Goal: Information Seeking & Learning: Find specific fact

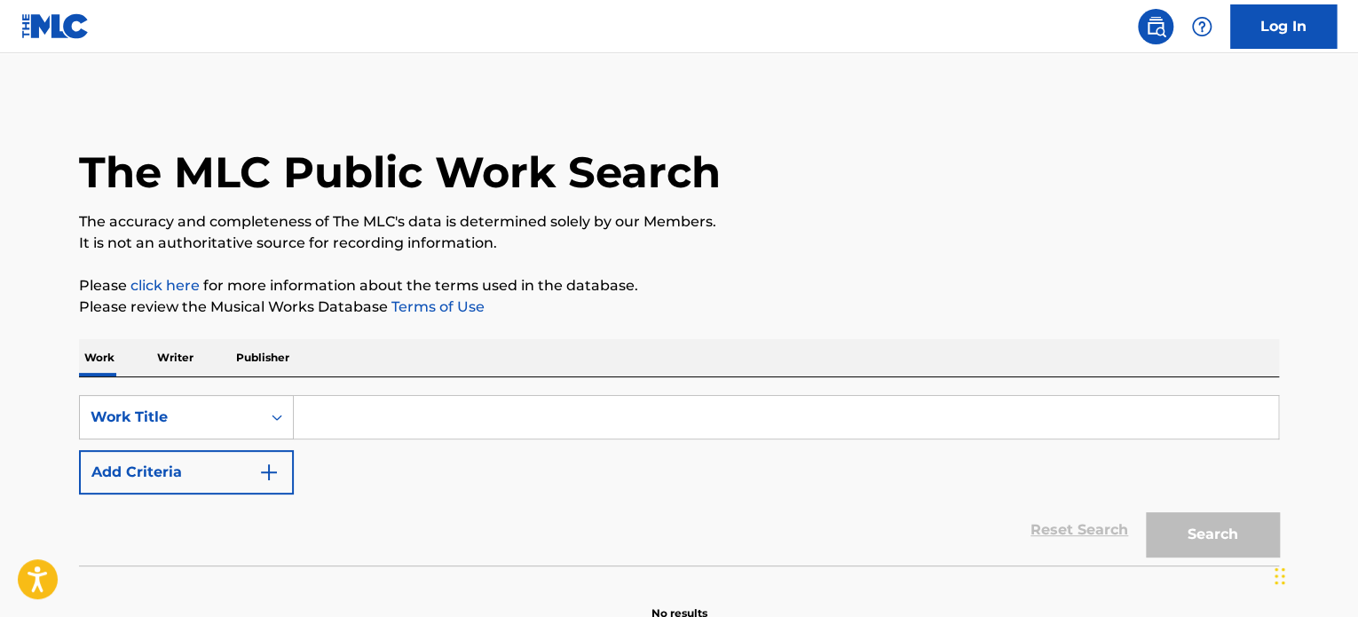
click at [517, 417] on input "Search Form" at bounding box center [786, 417] width 984 height 43
paste input "MOMENTS LIKE THIS"
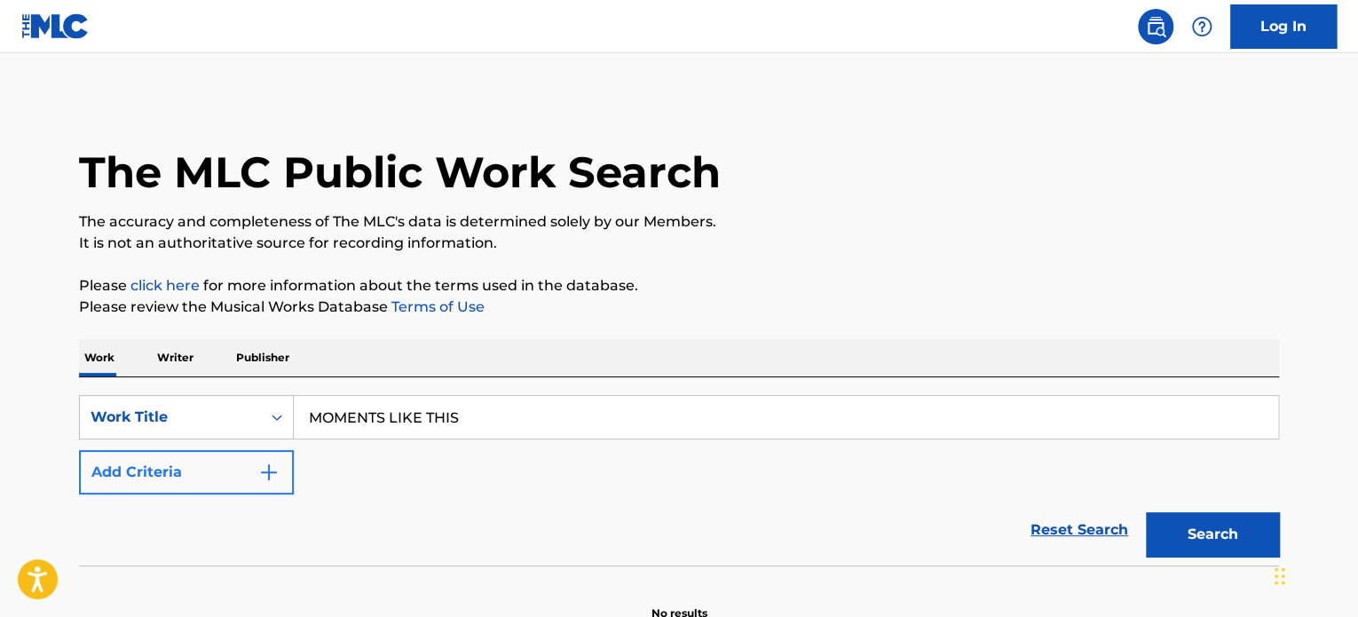
type input "MOMENTS LIKE THIS"
click at [289, 462] on button "Add Criteria" at bounding box center [186, 472] width 215 height 44
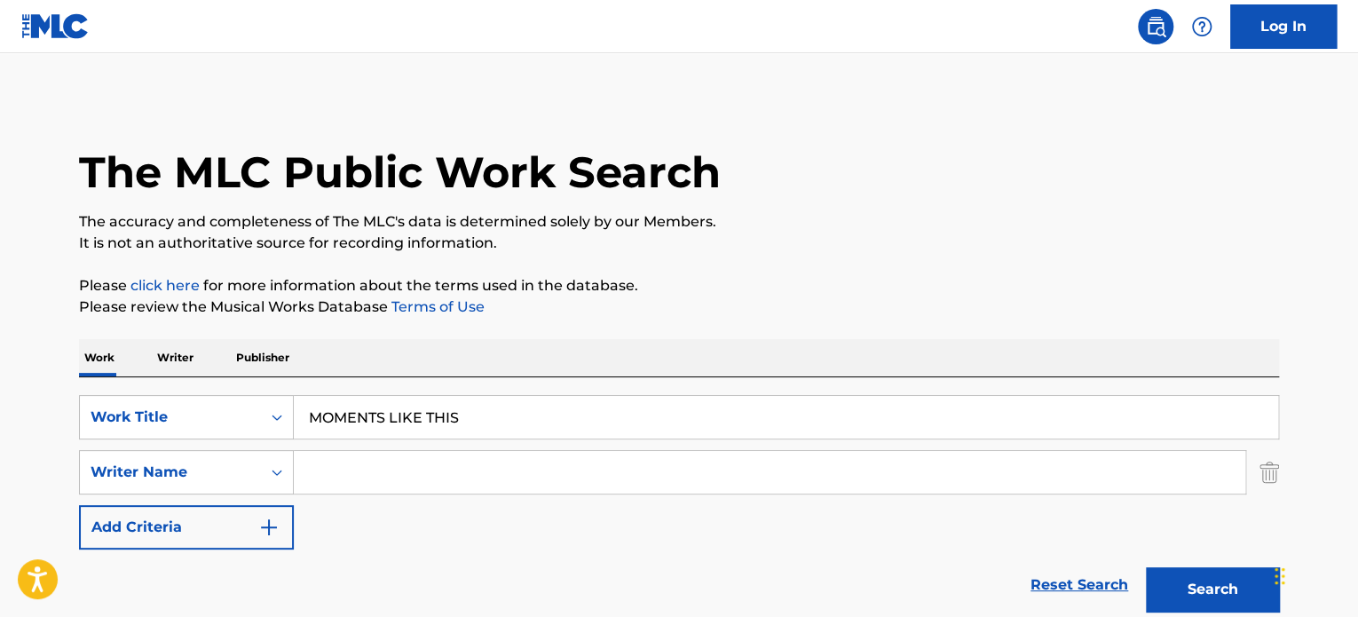
click at [326, 465] on input "Search Form" at bounding box center [769, 472] width 951 height 43
type input "RIVERS"
click at [355, 467] on input "RIVERS" at bounding box center [769, 472] width 951 height 43
click at [1198, 583] on button "Search" at bounding box center [1212, 589] width 133 height 44
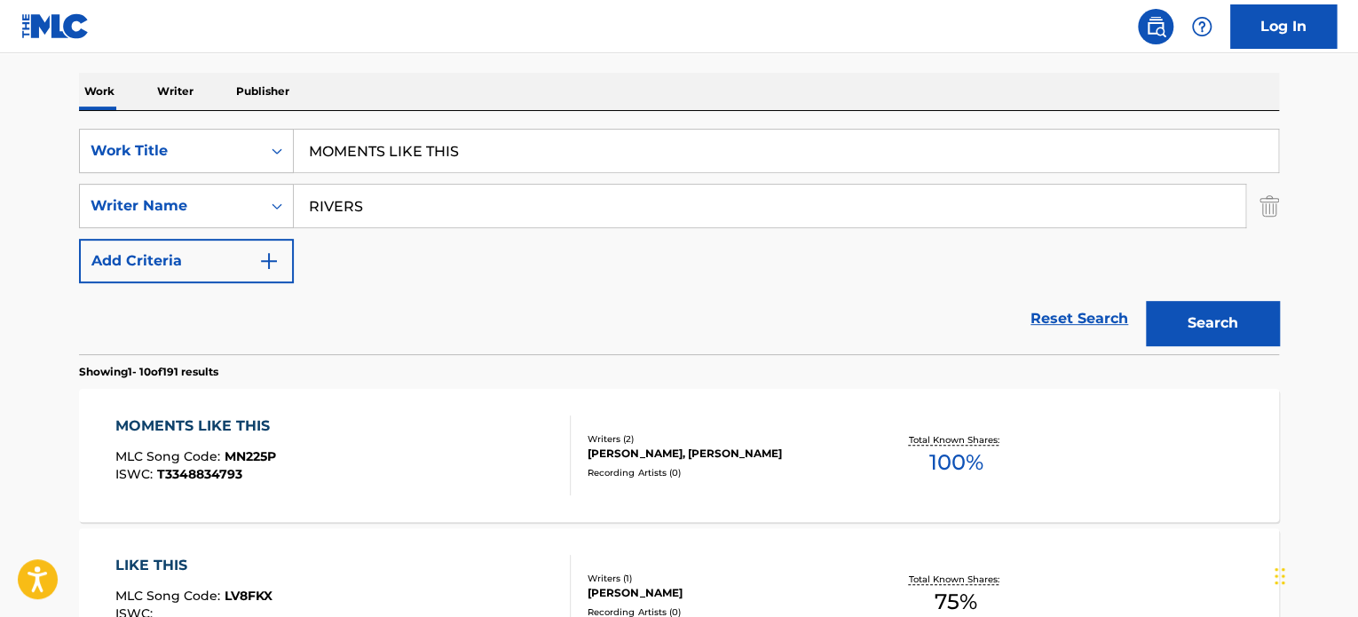
scroll to position [355, 0]
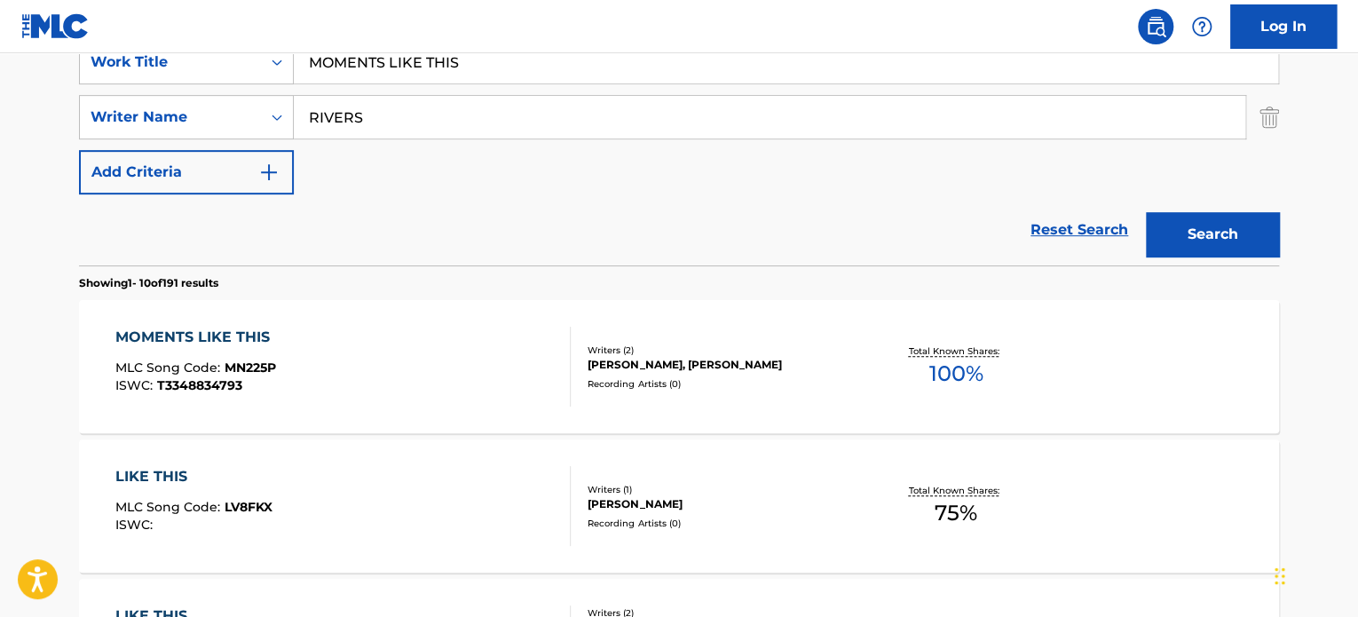
click at [508, 371] on div "MOMENTS LIKE THIS MLC Song Code : MN225P ISWC : T3348834793" at bounding box center [343, 367] width 456 height 80
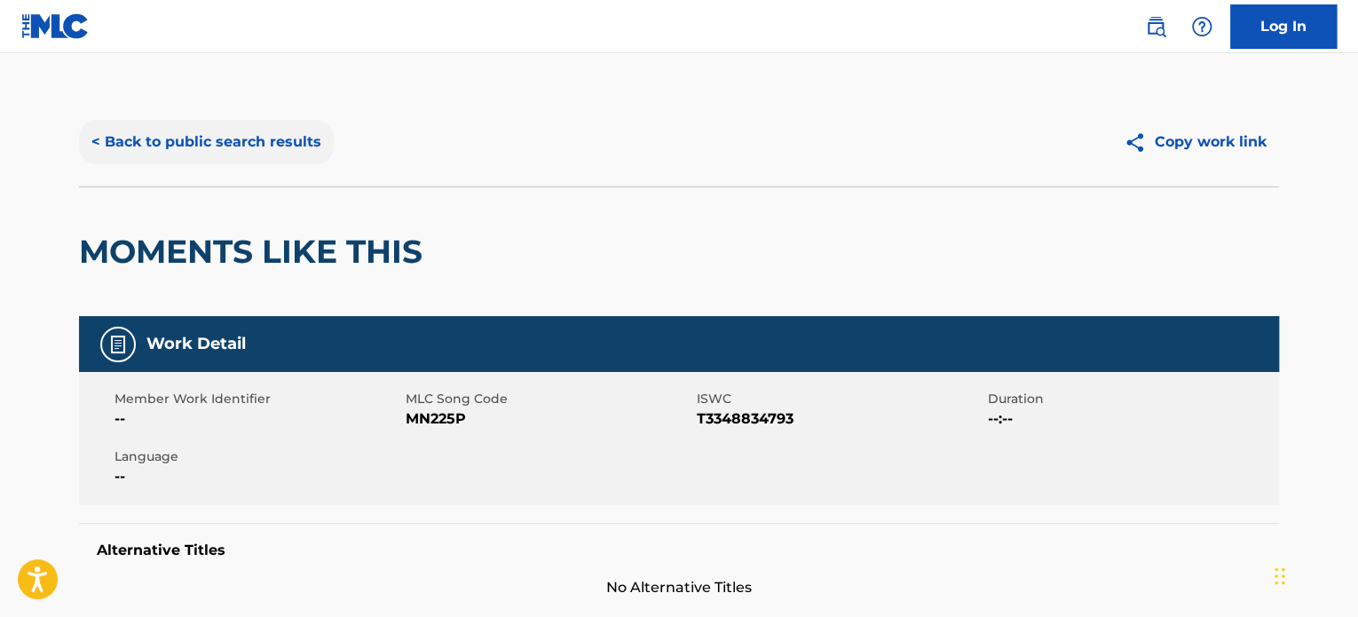
click at [298, 134] on button "< Back to public search results" at bounding box center [206, 142] width 255 height 44
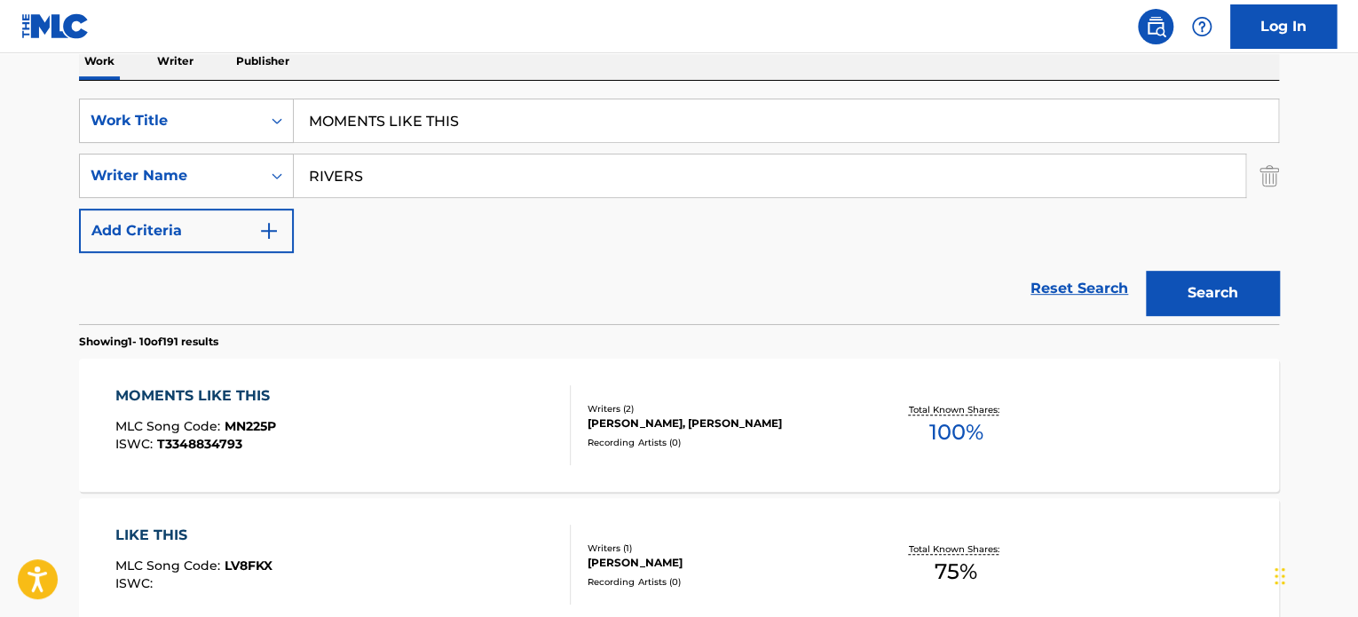
scroll to position [266, 0]
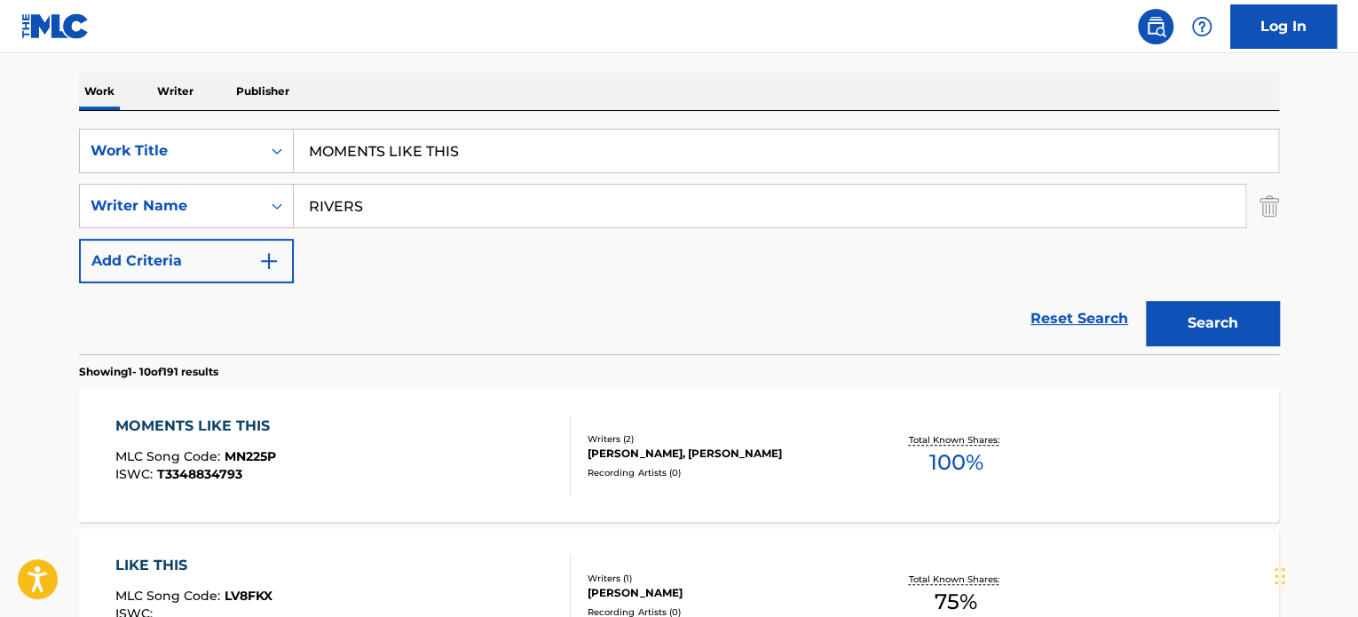
click at [405, 153] on input "MOMENTS LIKE THIS" at bounding box center [786, 151] width 984 height 43
paste input "NEBULA NIGHT"
type input "NEBULA NIGHTS"
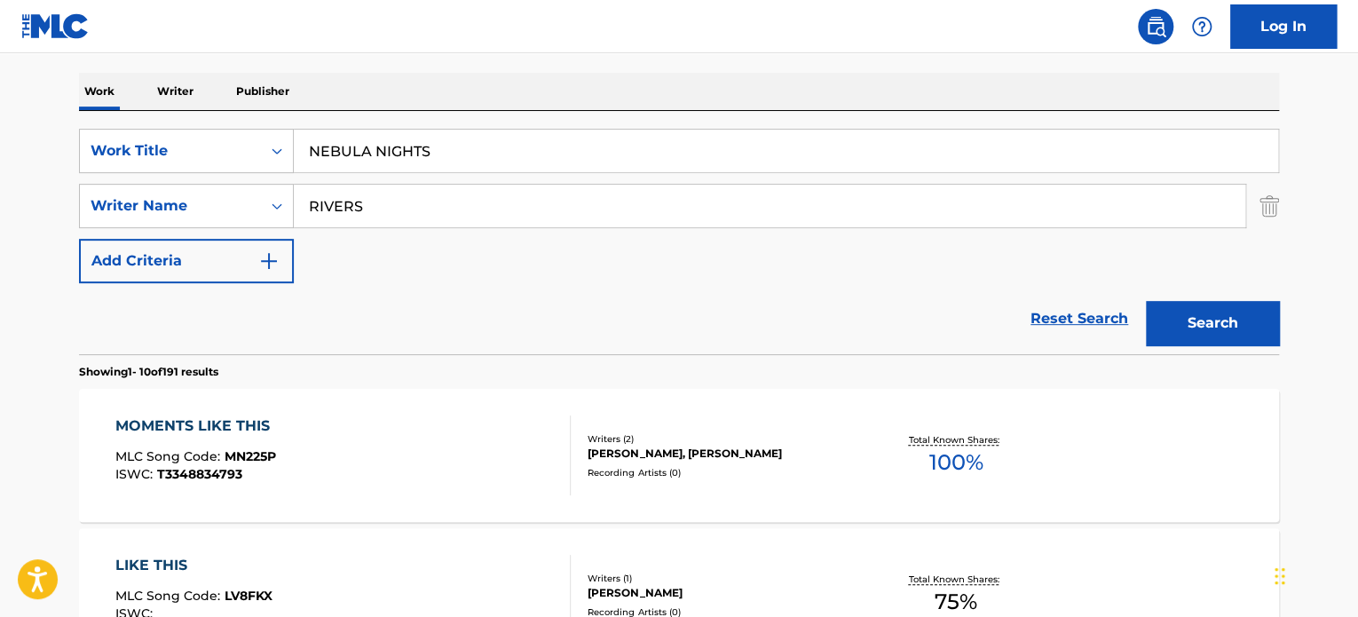
click at [422, 207] on input "RIVERS" at bounding box center [769, 206] width 951 height 43
click at [1175, 316] on button "Search" at bounding box center [1212, 323] width 133 height 44
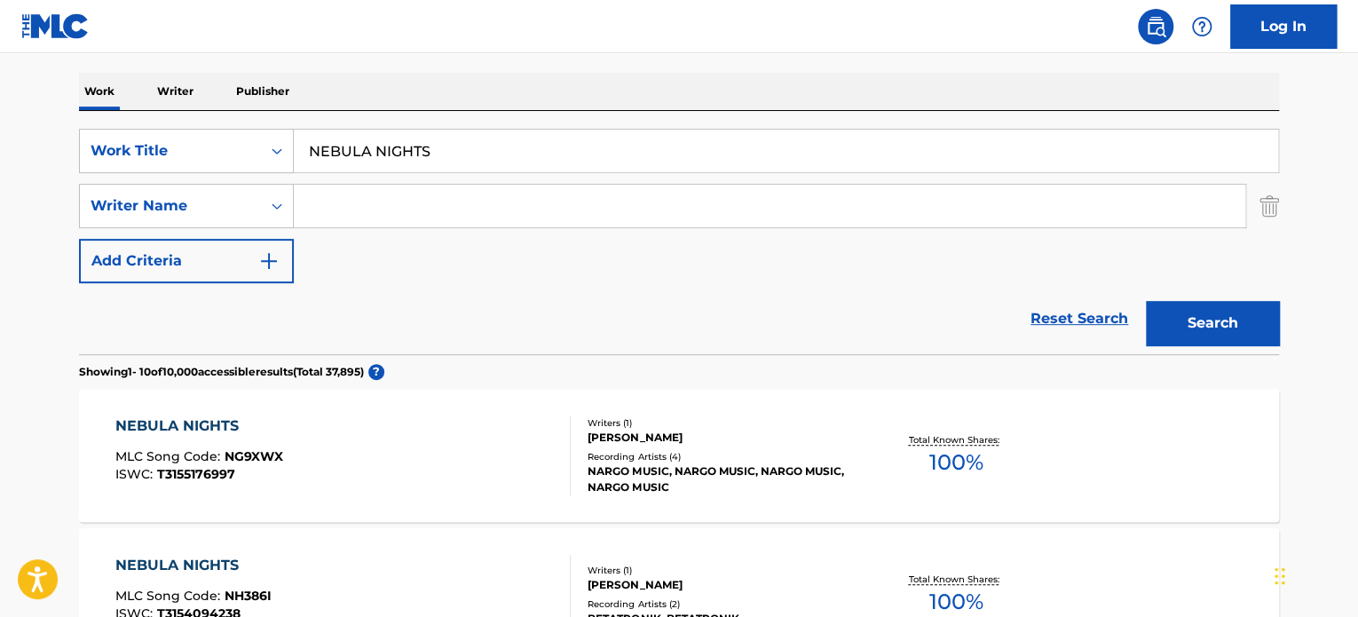
click at [459, 217] on input "Search Form" at bounding box center [769, 206] width 951 height 43
type input "RIVERS"
click at [1146, 301] on button "Search" at bounding box center [1212, 323] width 133 height 44
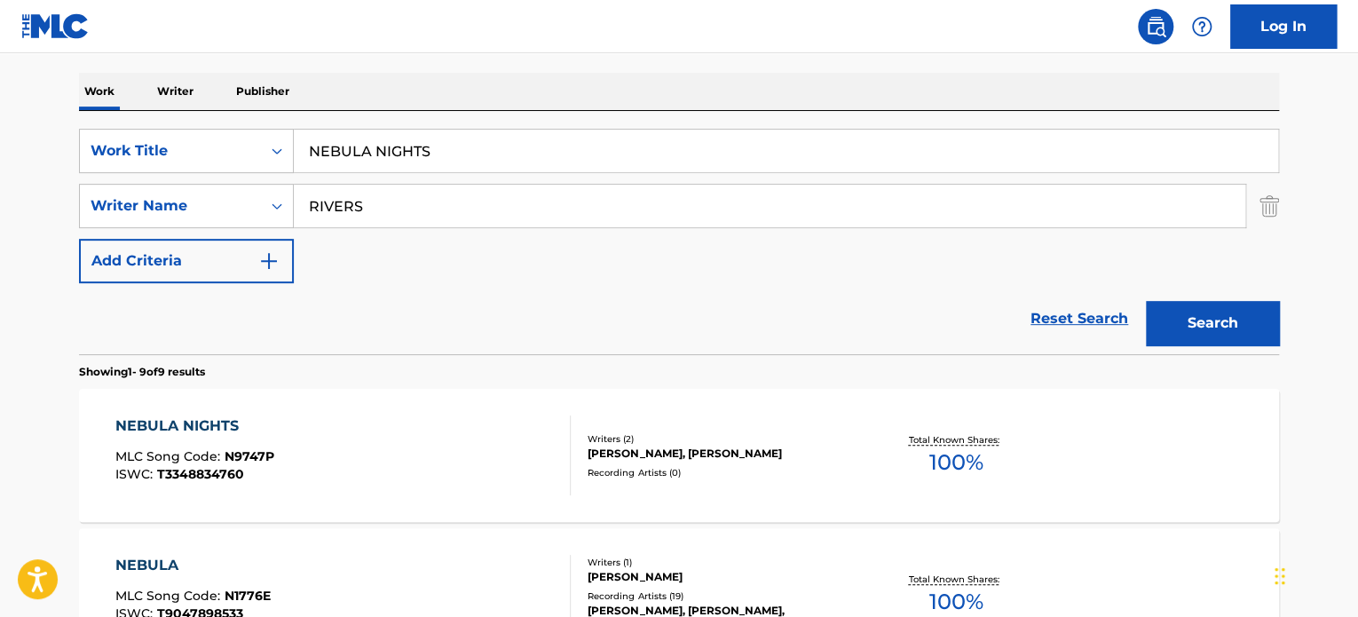
click at [446, 418] on div "NEBULA NIGHTS MLC Song Code : N9747P ISWC : T3348834760" at bounding box center [343, 455] width 456 height 80
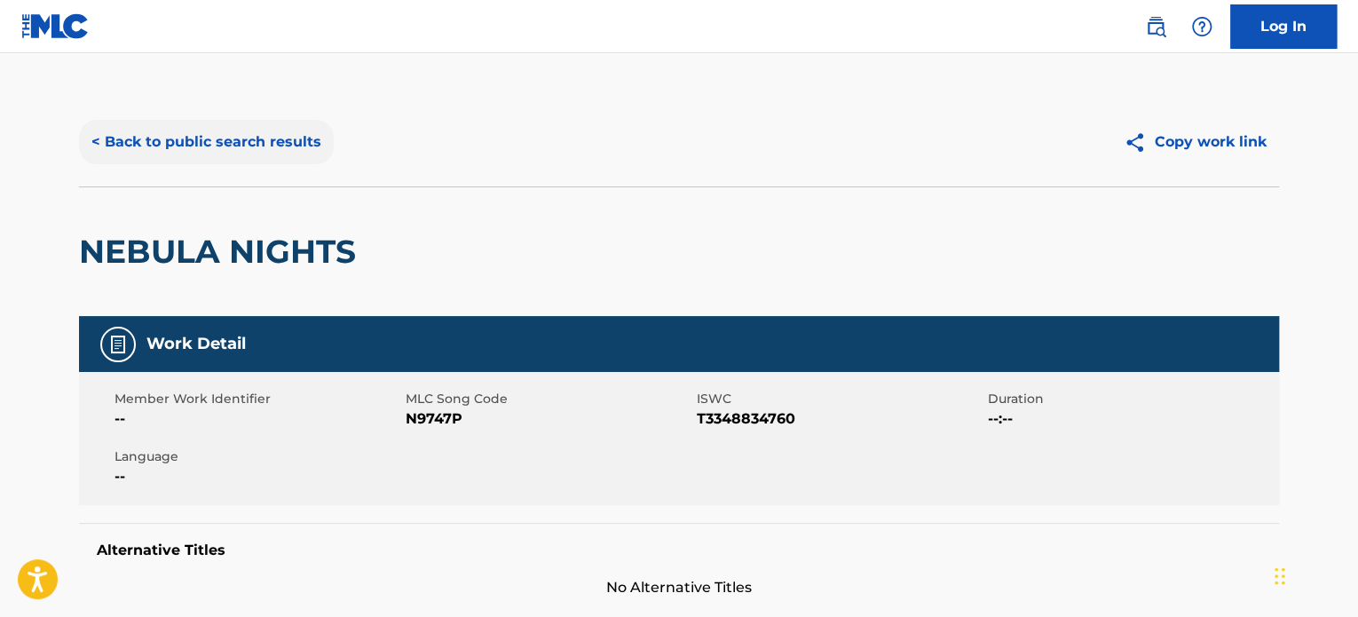
click at [265, 139] on button "< Back to public search results" at bounding box center [206, 142] width 255 height 44
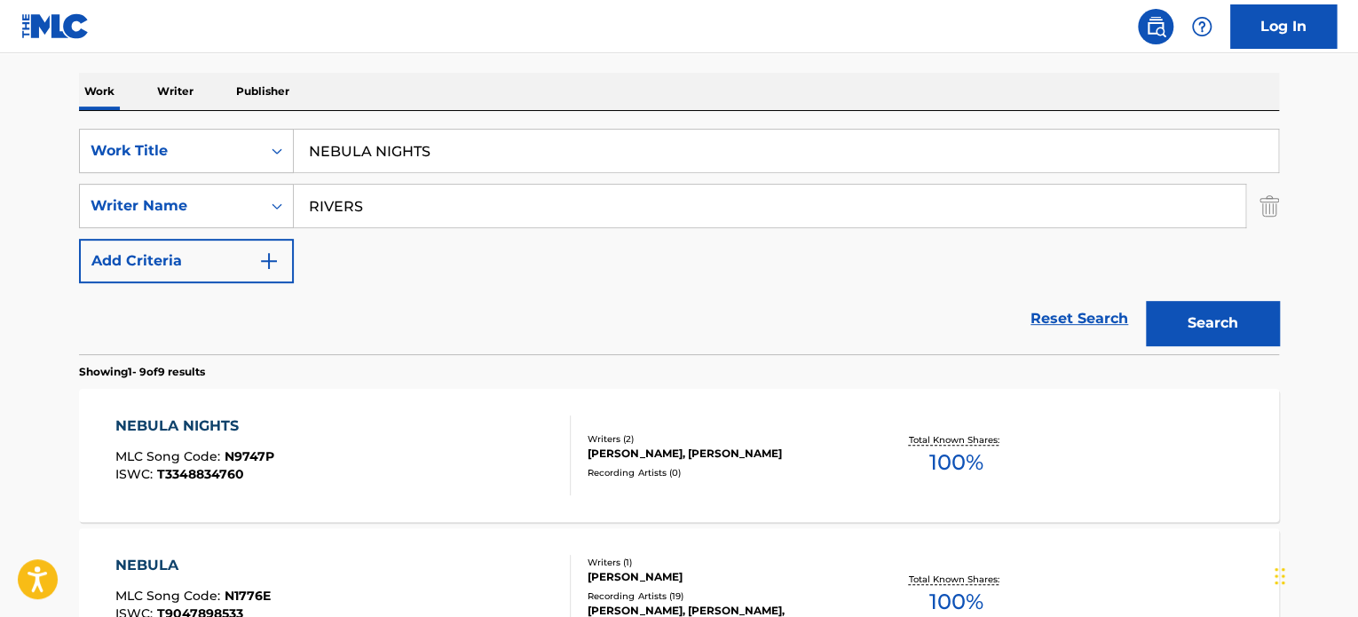
click at [325, 153] on input "NEBULA NIGHTS" at bounding box center [786, 151] width 984 height 43
paste input "SAY YOUR GOODBYE"
type input "SAY YOUR GOODBYES"
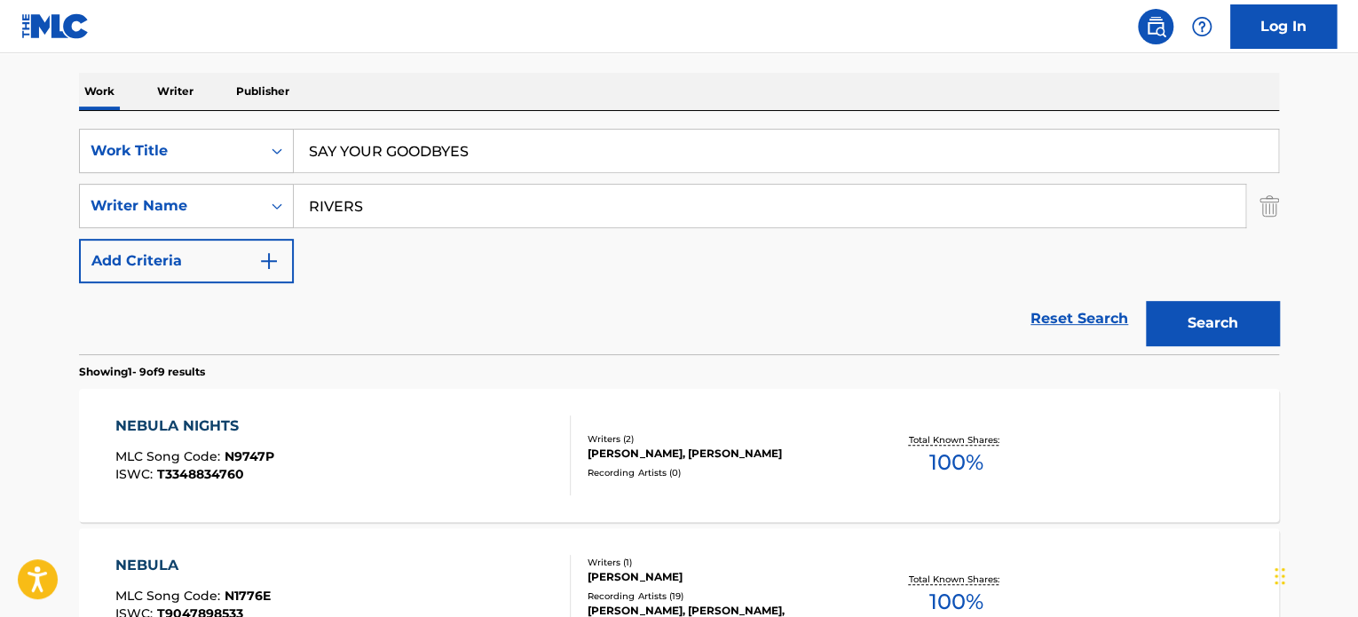
click at [375, 198] on input "RIVERS" at bounding box center [769, 206] width 951 height 43
click at [1188, 321] on button "Search" at bounding box center [1212, 323] width 133 height 44
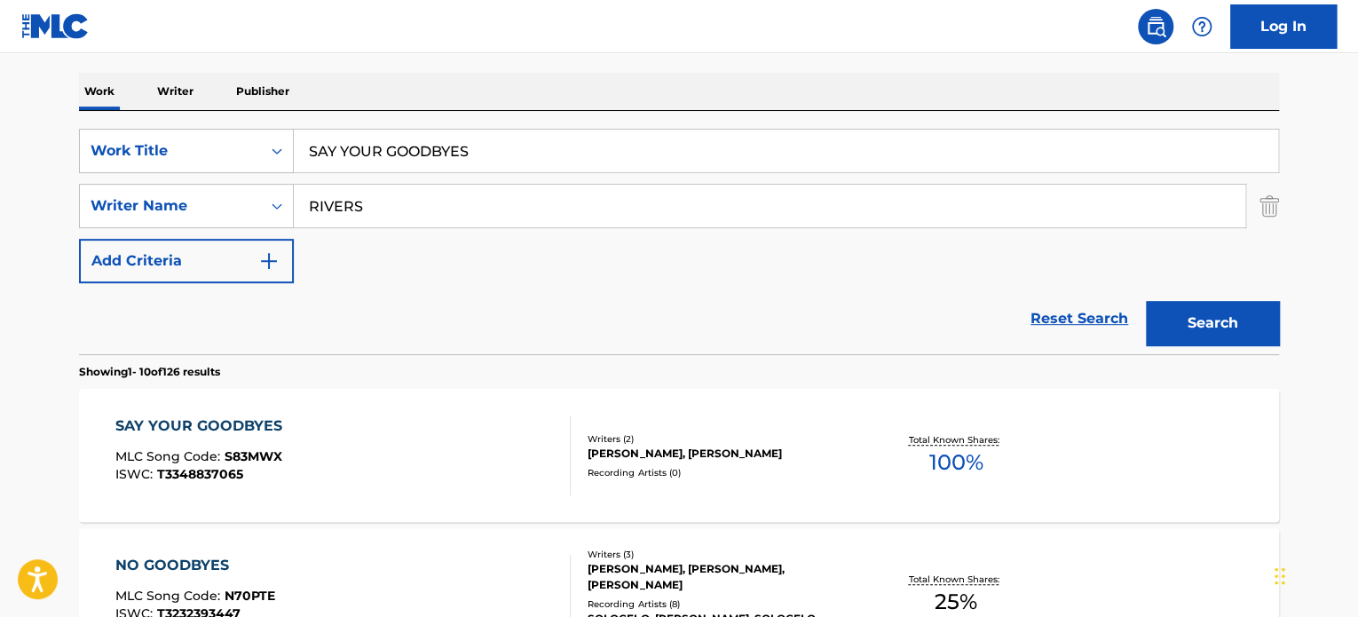
click at [508, 421] on div "SAY YOUR GOODBYES MLC Song Code : S83MWX ISWC : T3348837065" at bounding box center [343, 455] width 456 height 80
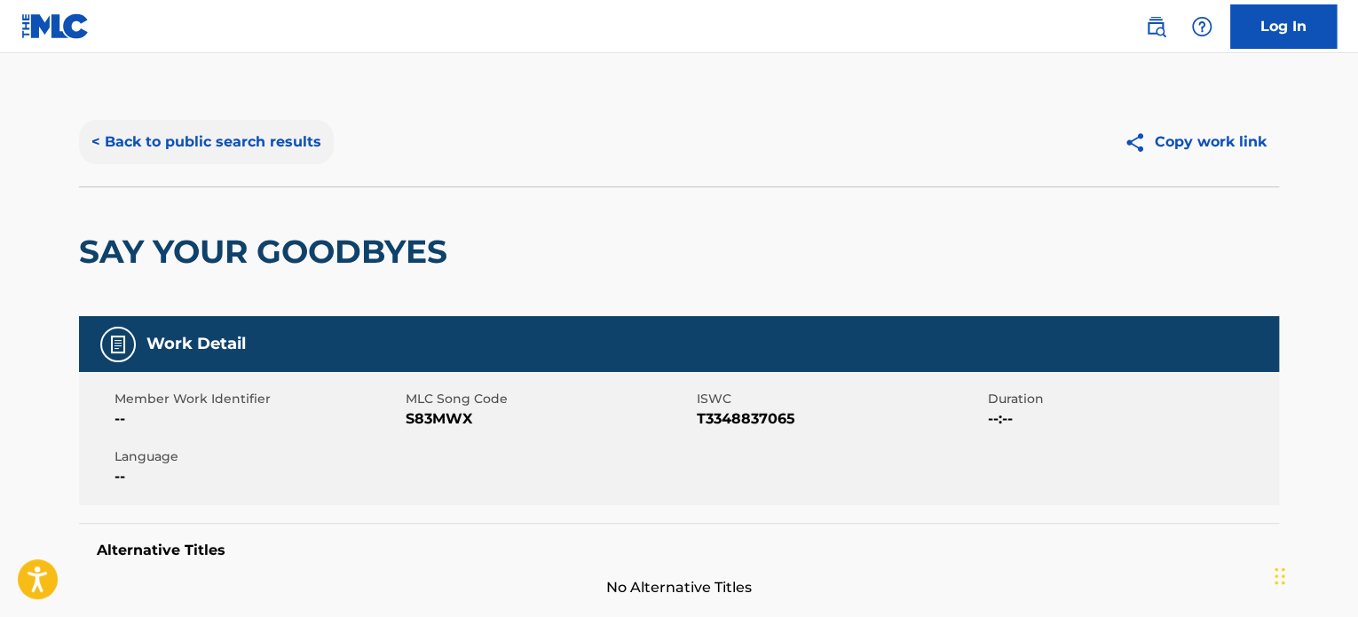
click at [275, 140] on button "< Back to public search results" at bounding box center [206, 142] width 255 height 44
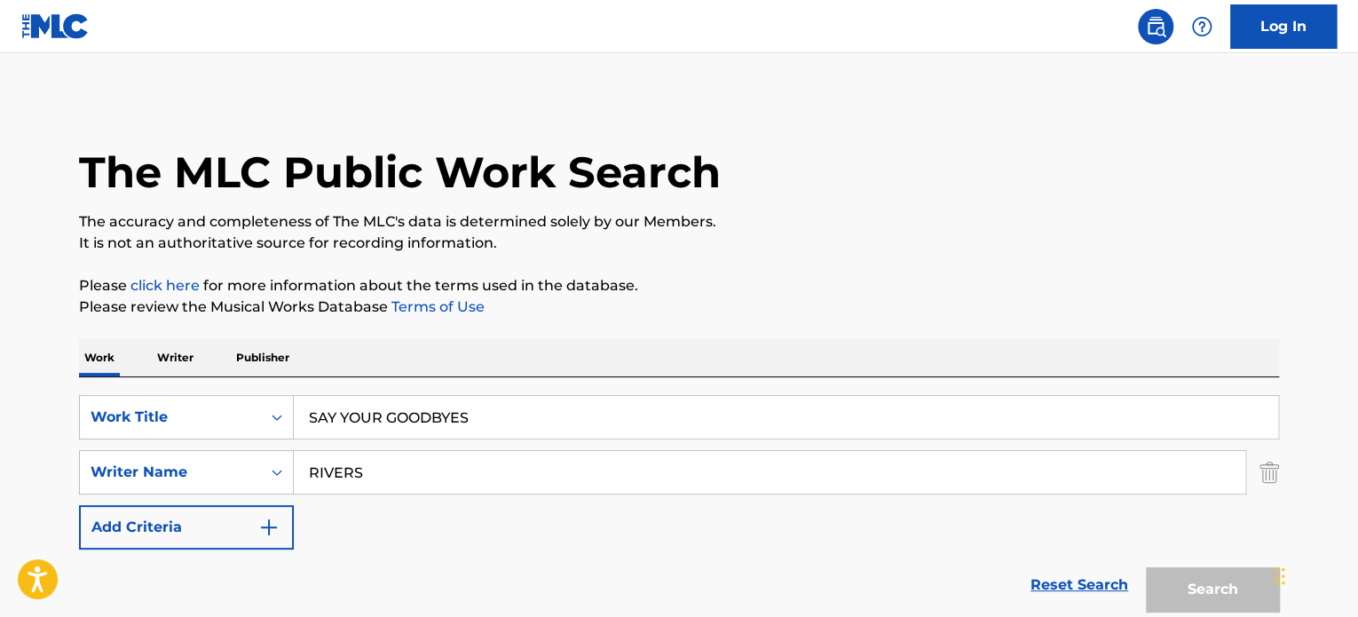
scroll to position [266, 0]
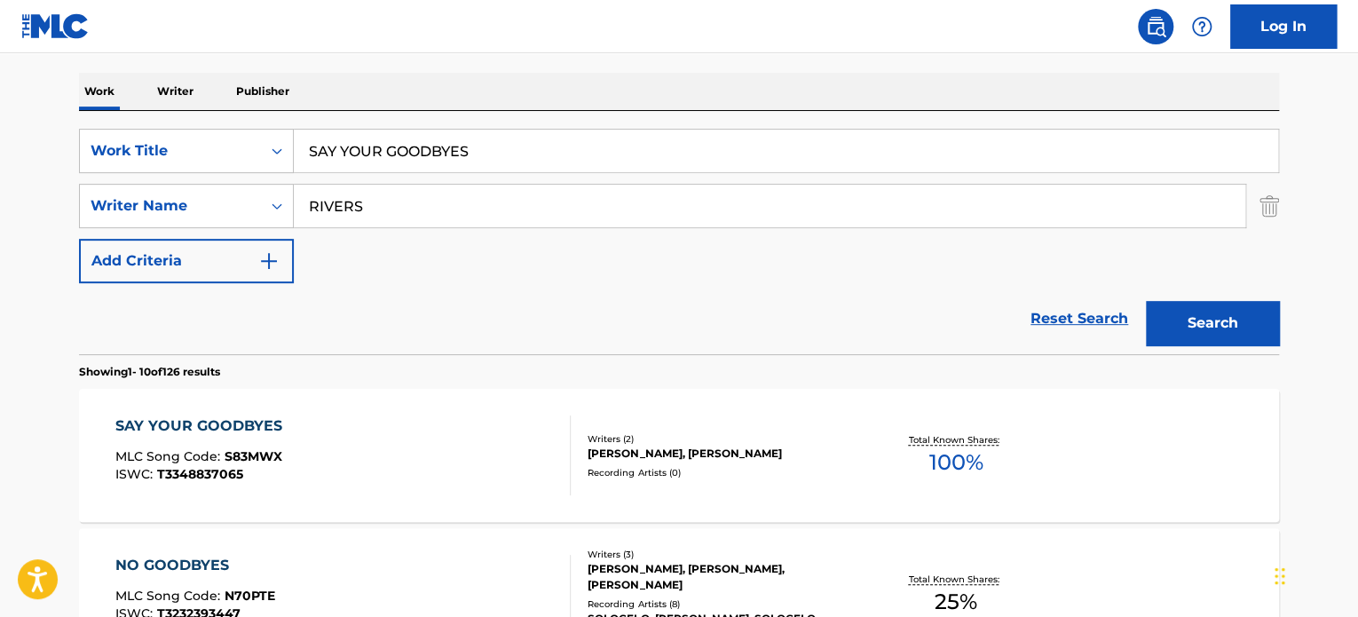
click at [385, 151] on input "SAY YOUR GOODBYES" at bounding box center [786, 151] width 984 height 43
paste input "[PERSON_NAME]'S EXTRAORDINARY JOURNEY"
type input "[PERSON_NAME]'S EXTRAORDINARY JOURNEY"
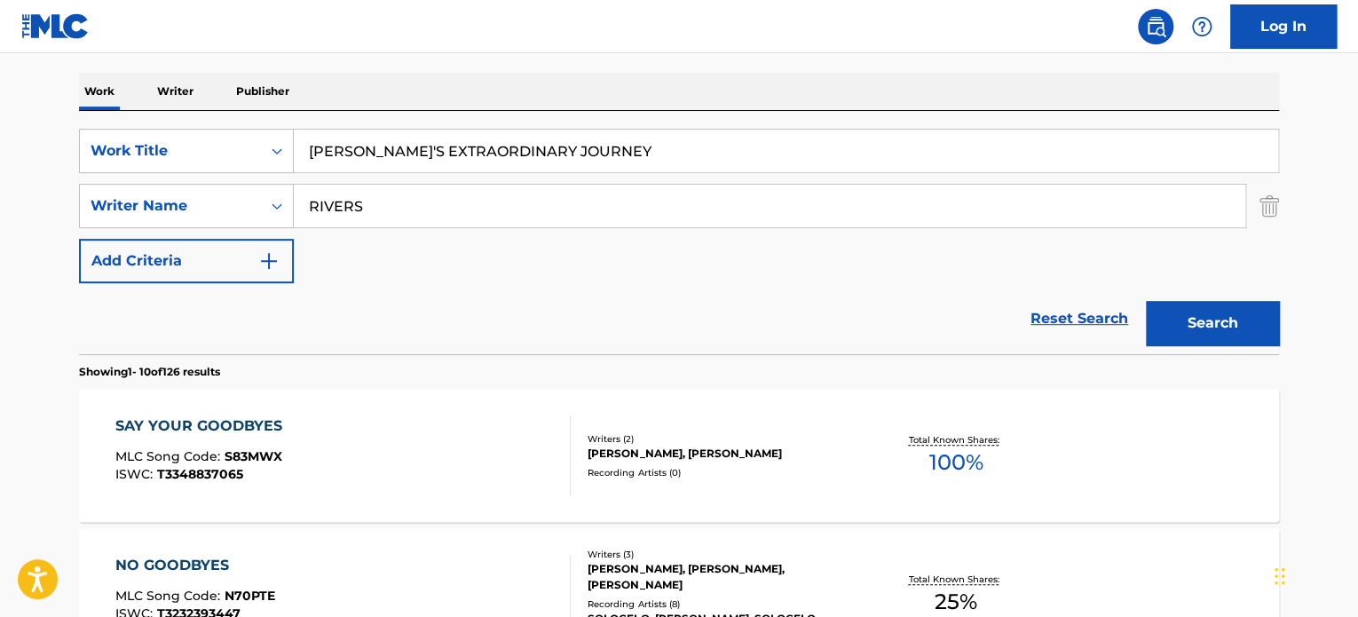
click at [416, 219] on input "RIVERS" at bounding box center [769, 206] width 951 height 43
click at [1207, 337] on button "Search" at bounding box center [1212, 323] width 133 height 44
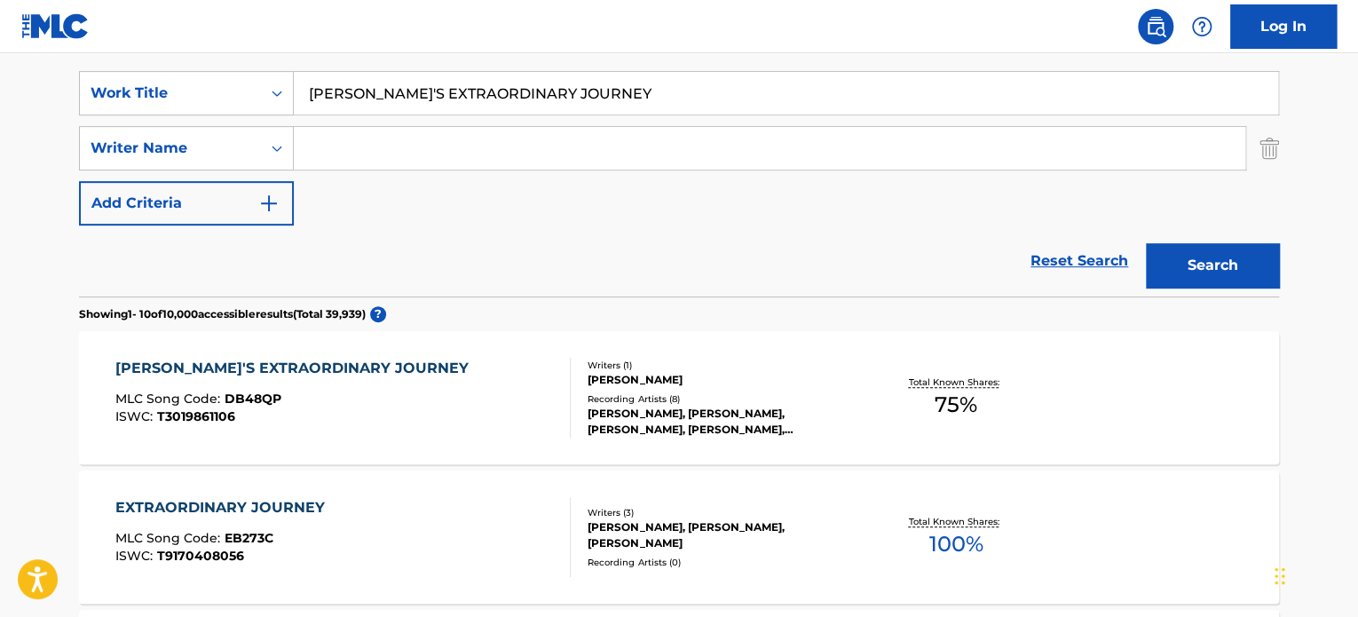
scroll to position [355, 0]
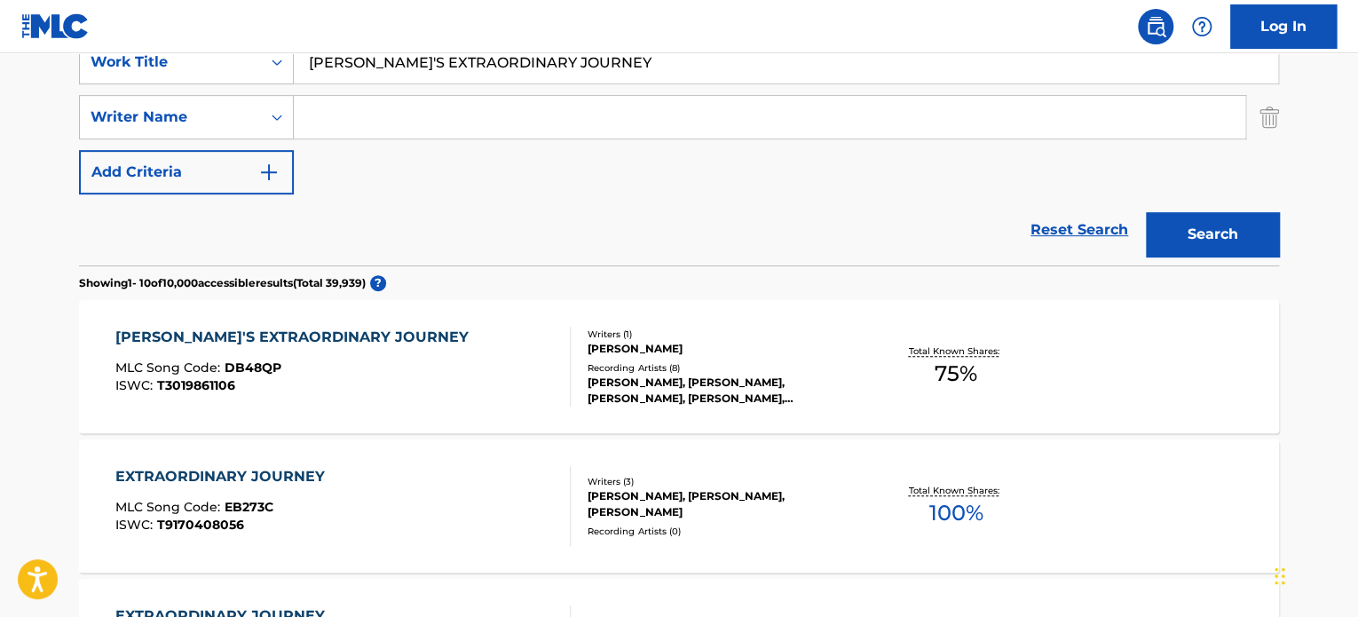
click at [443, 354] on div "[PERSON_NAME]'S EXTRAORDINARY JOURNEY MLC Song Code : DB48QP ISWC : T3019861106" at bounding box center [343, 367] width 456 height 80
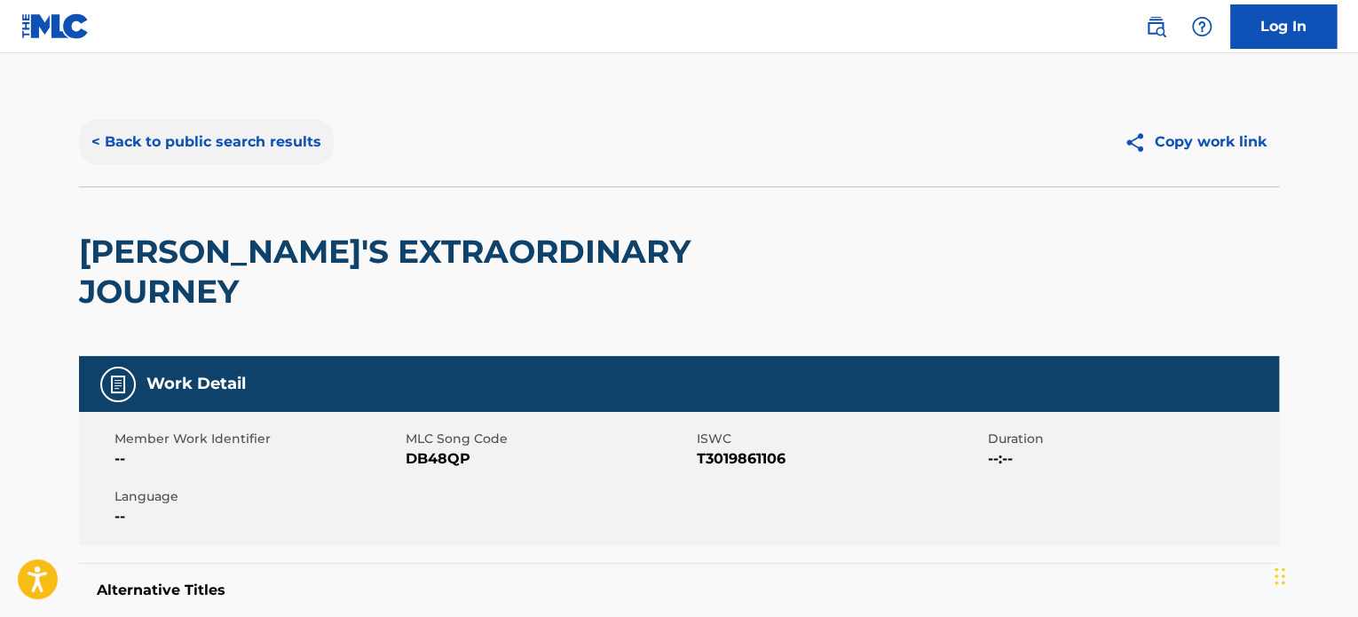
click at [316, 146] on button "< Back to public search results" at bounding box center [206, 142] width 255 height 44
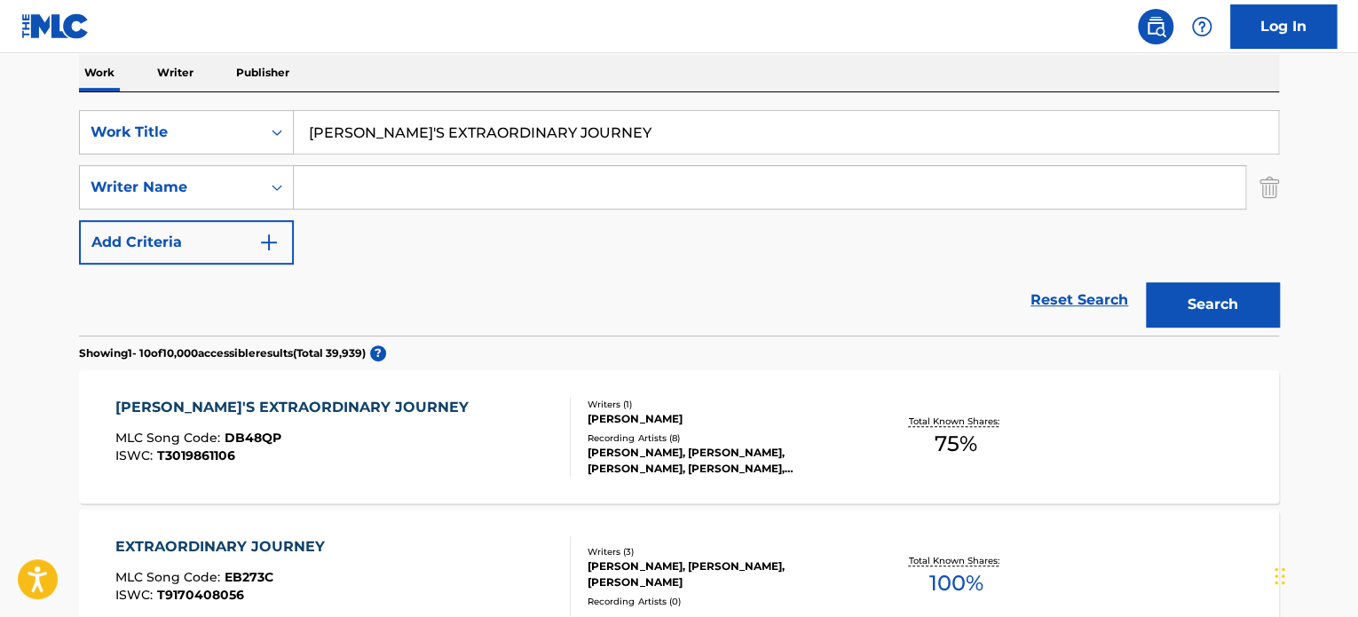
scroll to position [266, 0]
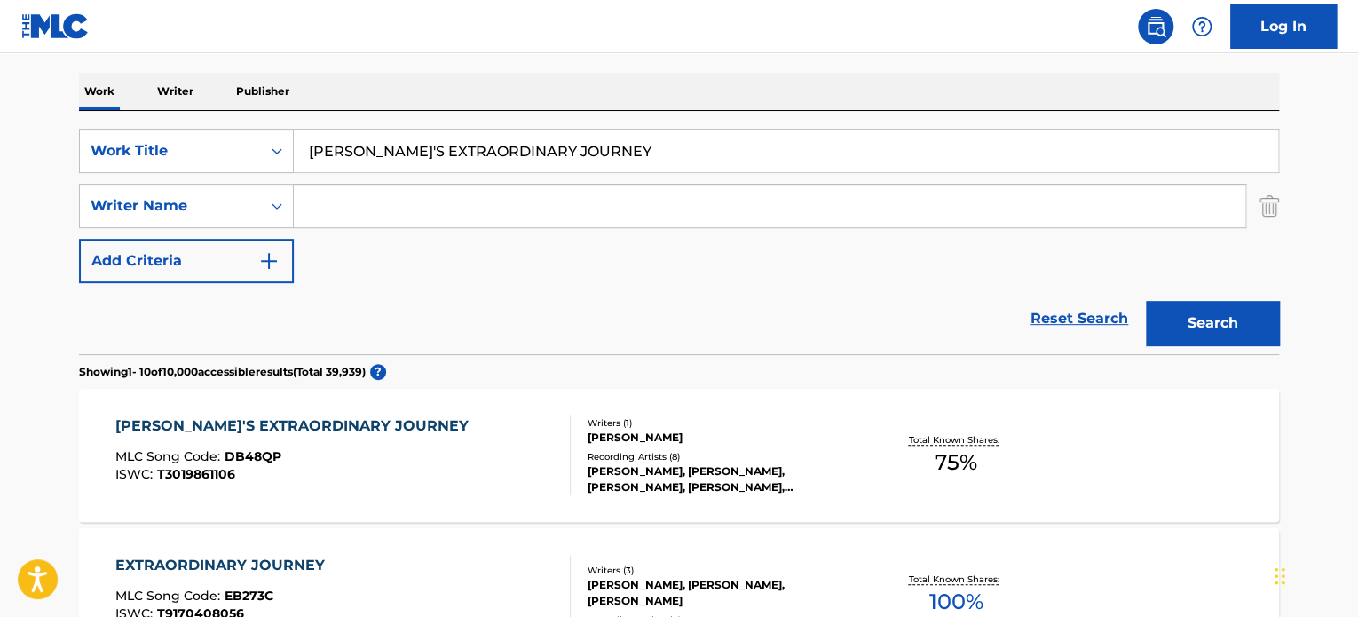
click at [403, 150] on input "[PERSON_NAME]'S EXTRAORDINARY JOURNEY" at bounding box center [786, 151] width 984 height 43
paste input "BORN BOUNDLESS"
type input "BORN BOUNDLESS"
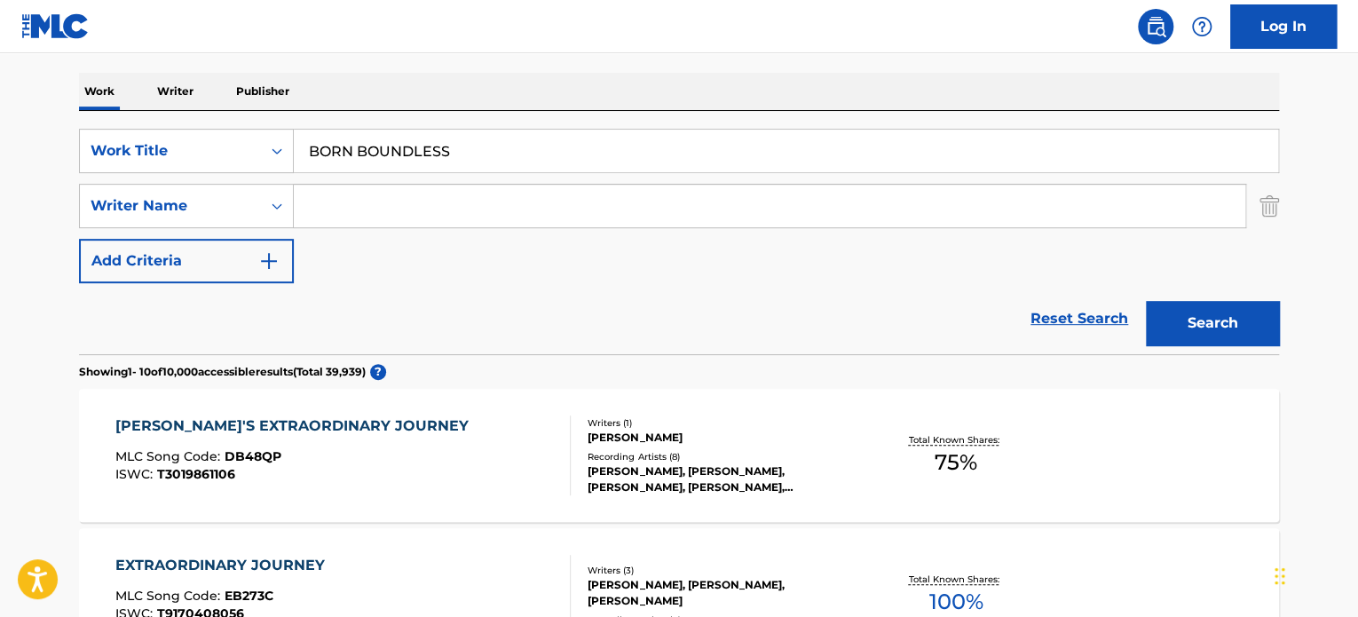
click at [407, 205] on input "Search Form" at bounding box center [769, 206] width 951 height 43
click at [407, 205] on input "BELLINGHAM" at bounding box center [769, 206] width 951 height 43
type input "BELLINGHAM"
click at [1183, 313] on button "Search" at bounding box center [1212, 323] width 133 height 44
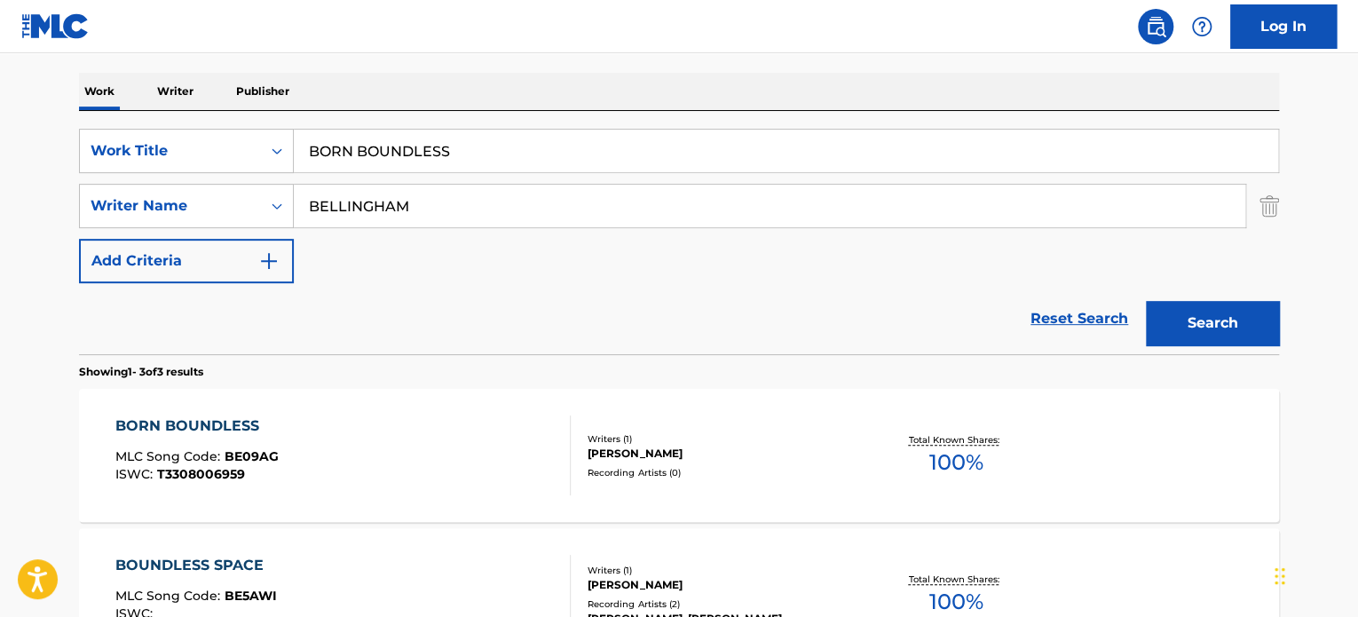
click at [437, 435] on div "BORN BOUNDLESS MLC Song Code : BE09AG ISWC : T3308006959" at bounding box center [343, 455] width 456 height 80
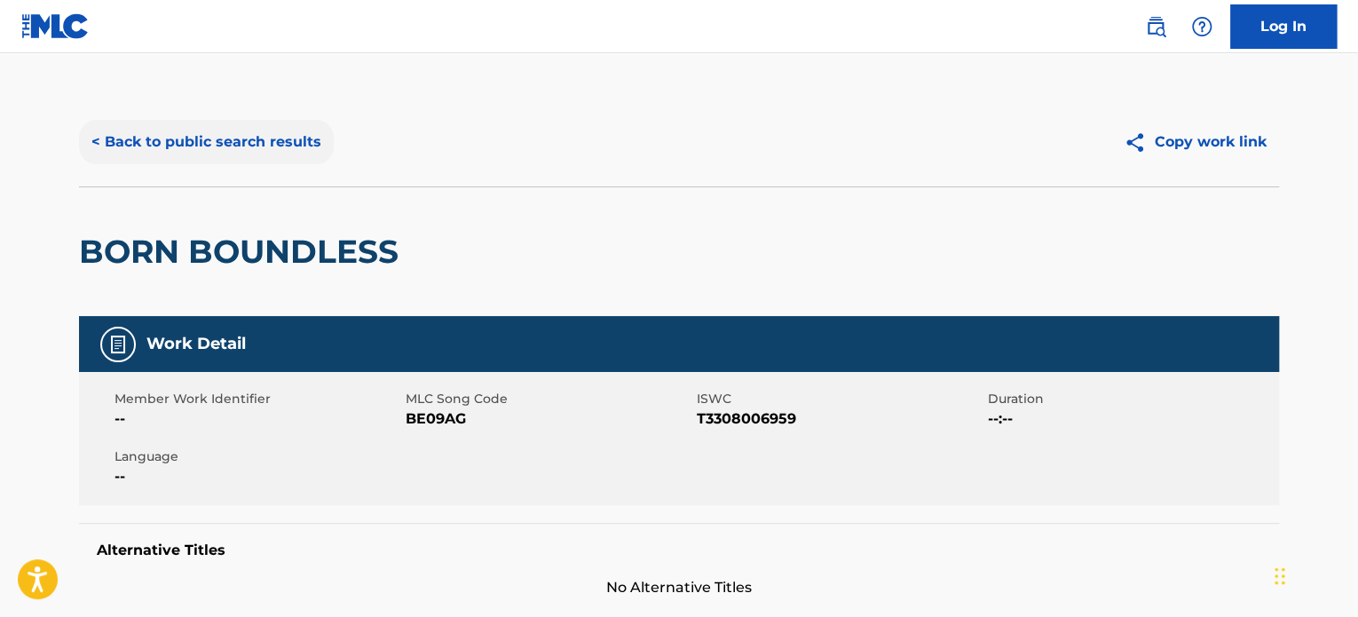
click at [275, 138] on button "< Back to public search results" at bounding box center [206, 142] width 255 height 44
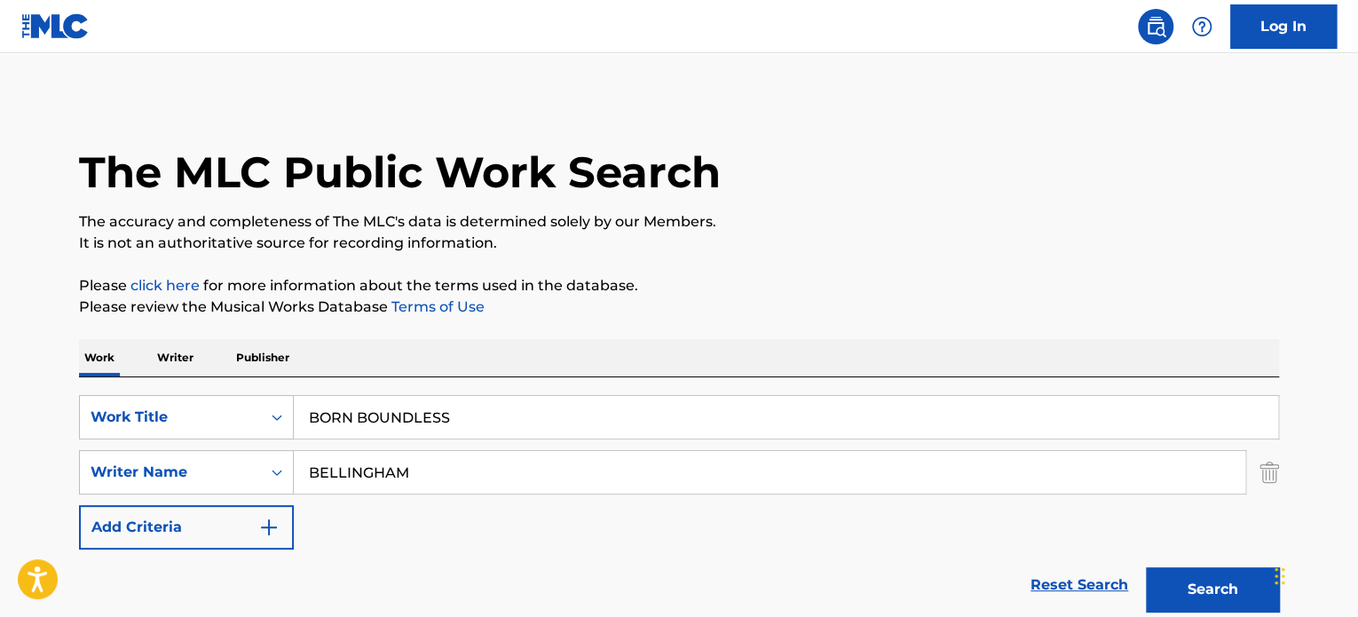
scroll to position [266, 0]
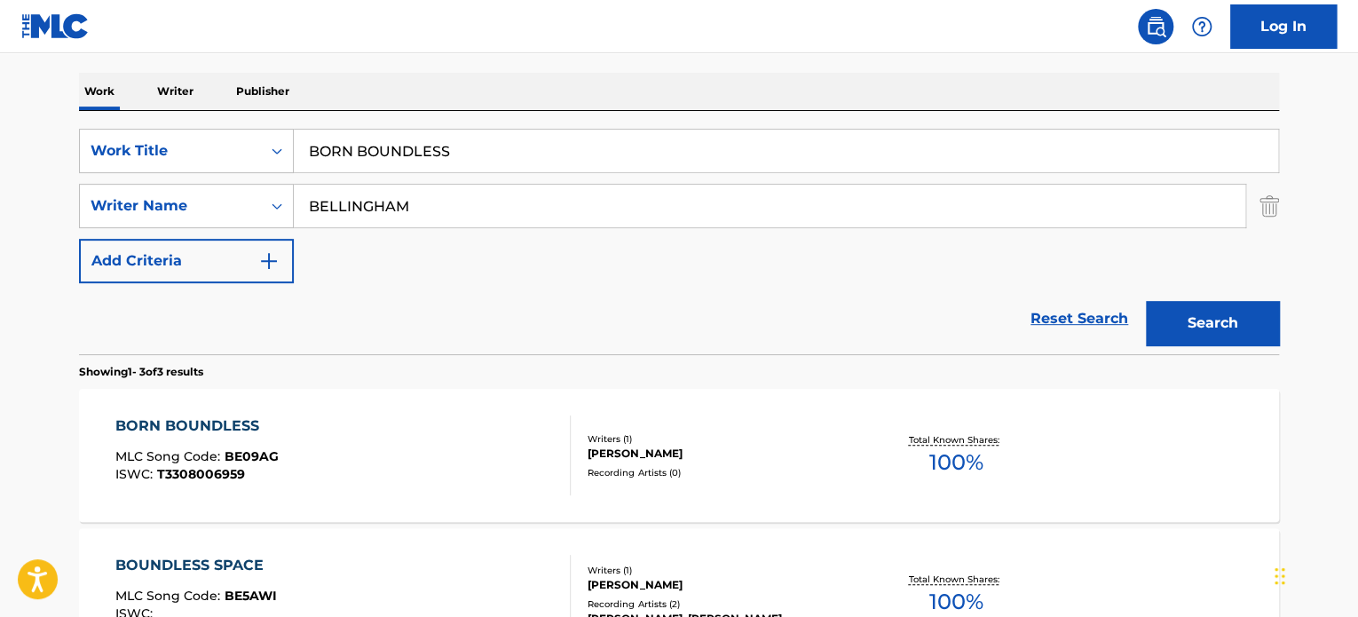
click at [378, 145] on input "BORN BOUNDLESS" at bounding box center [786, 151] width 984 height 43
paste input "LOST CONTROL"
type input "LOST CONTROL"
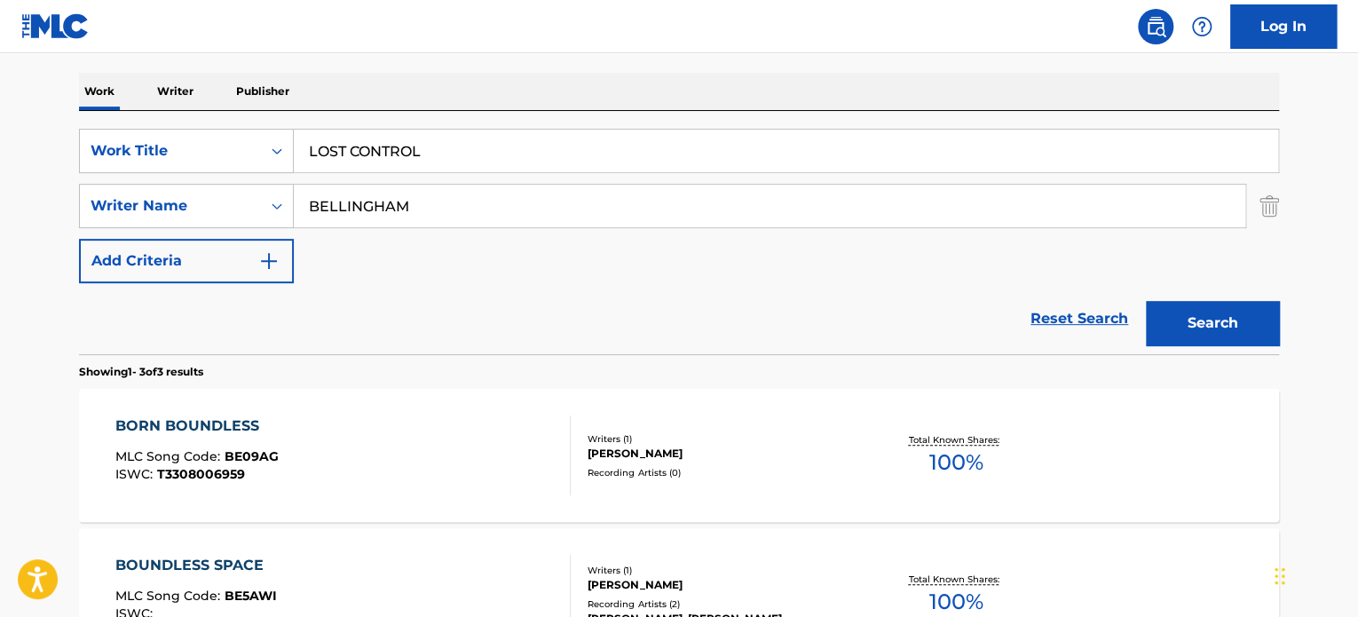
click at [437, 203] on input "BELLINGHAM" at bounding box center [769, 206] width 951 height 43
click at [437, 203] on input "[PERSON_NAME]" at bounding box center [769, 206] width 951 height 43
type input "[PERSON_NAME]"
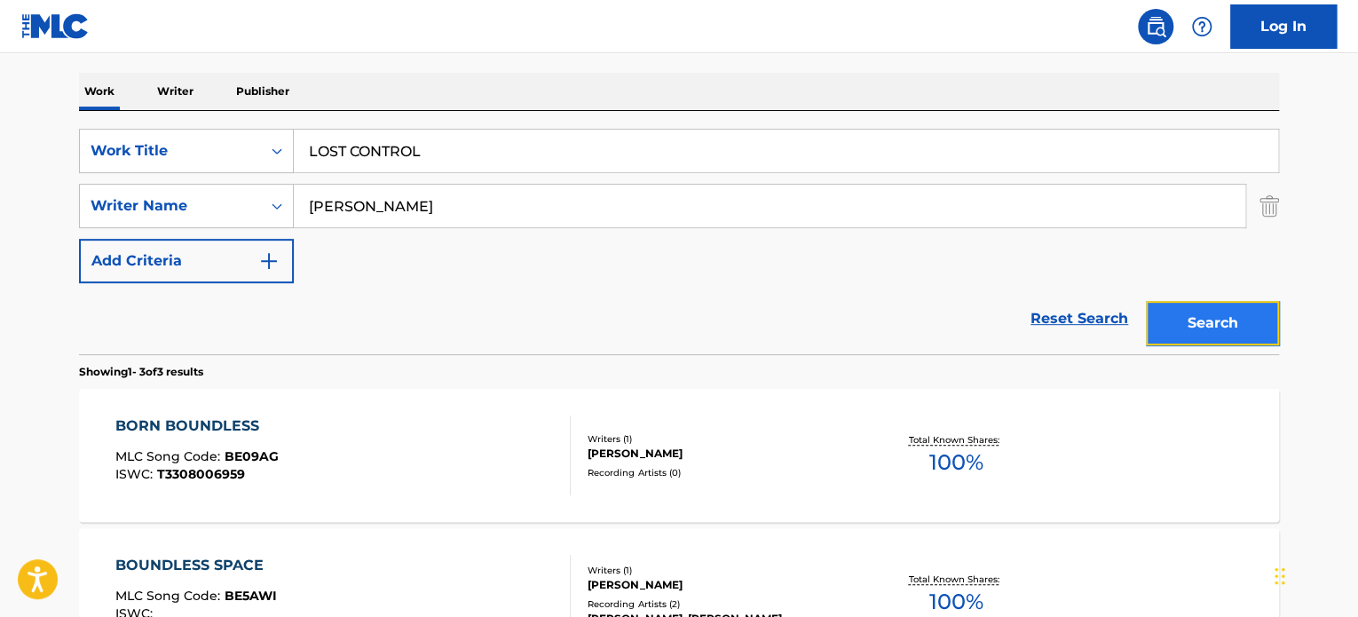
click at [1215, 322] on button "Search" at bounding box center [1212, 323] width 133 height 44
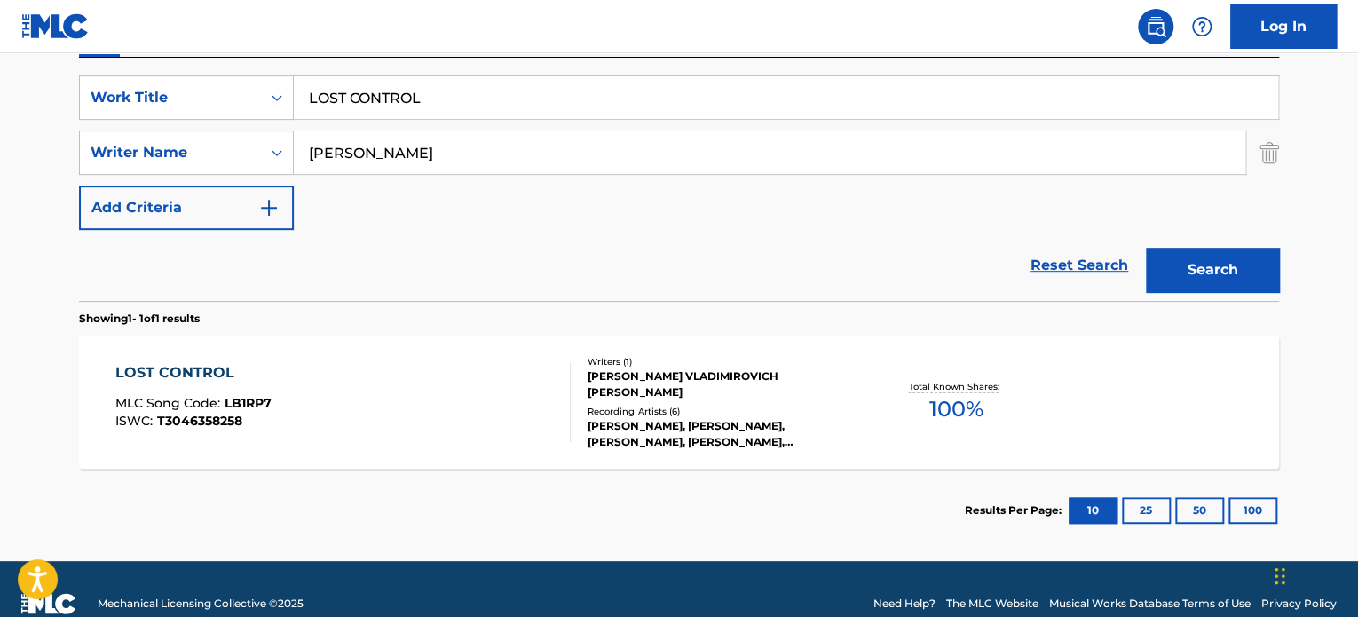
scroll to position [348, 0]
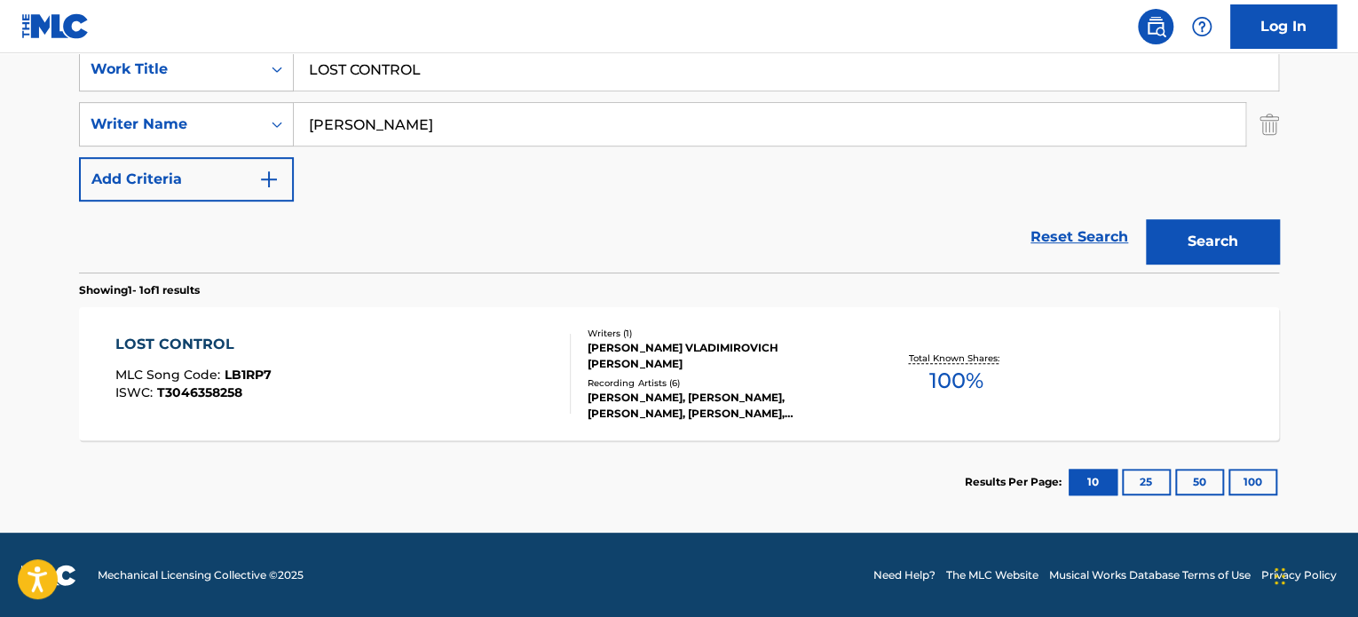
click at [486, 368] on div "LOST CONTROL MLC Song Code : LB1RP7 ISWC : T3046358258" at bounding box center [343, 374] width 456 height 80
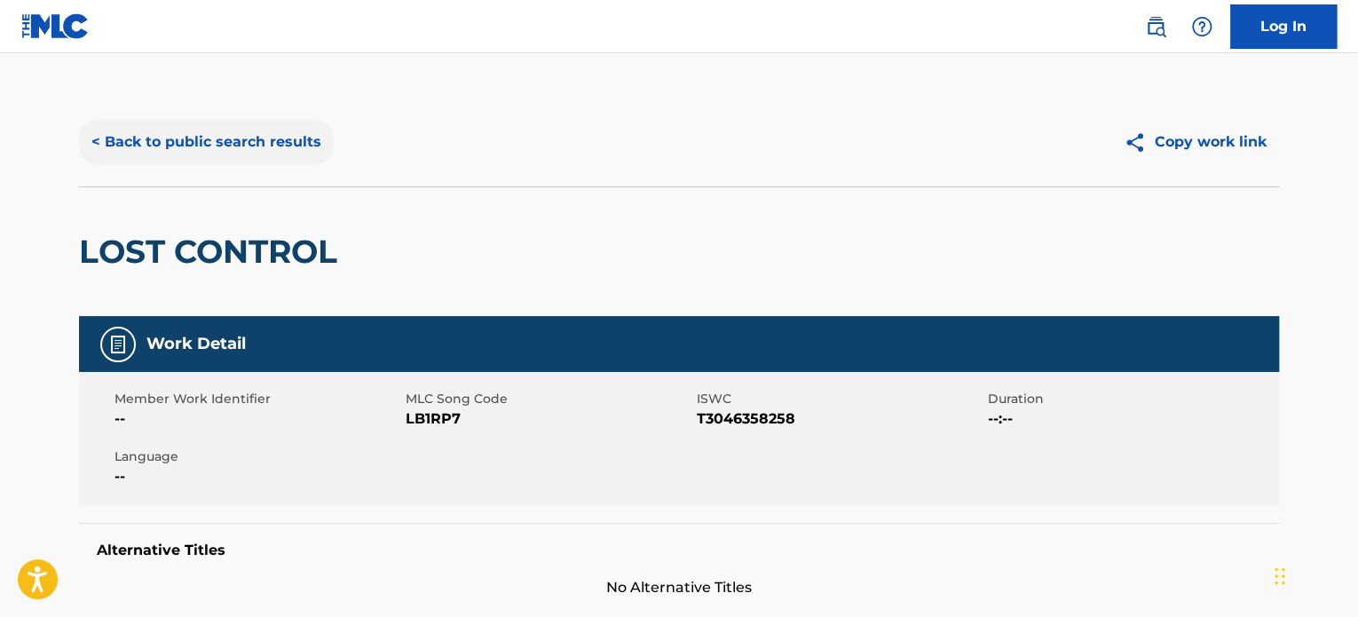
click at [324, 132] on button "< Back to public search results" at bounding box center [206, 142] width 255 height 44
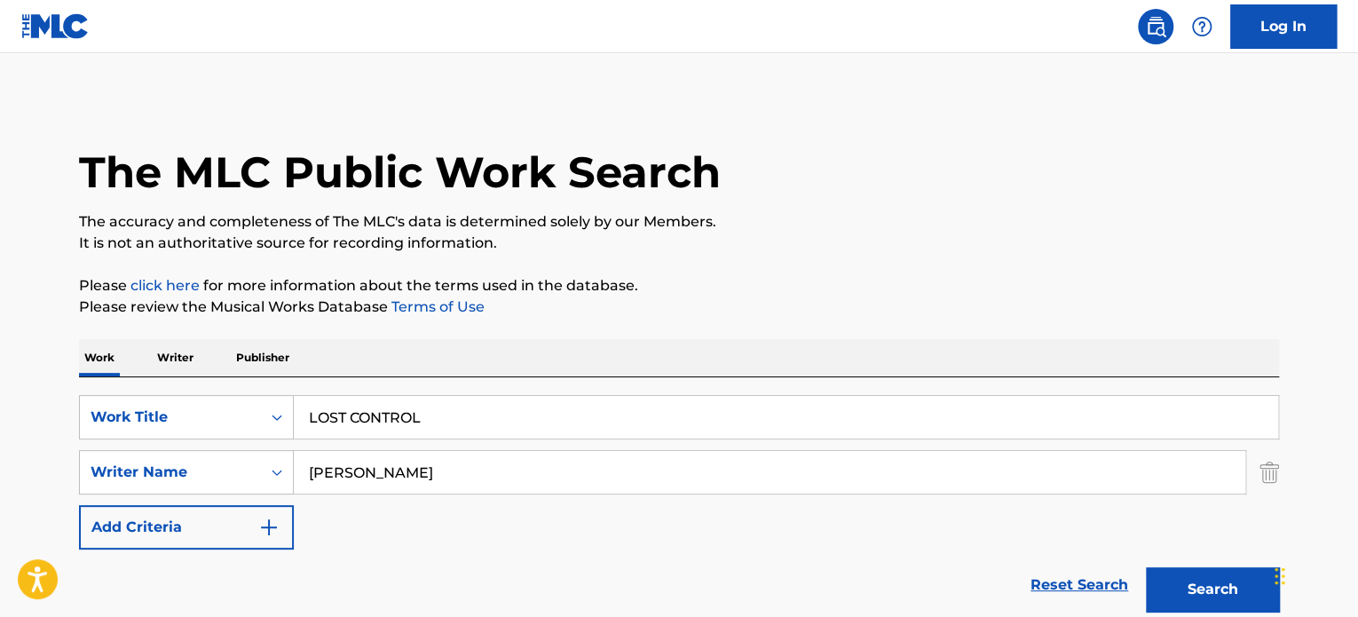
scroll to position [247, 0]
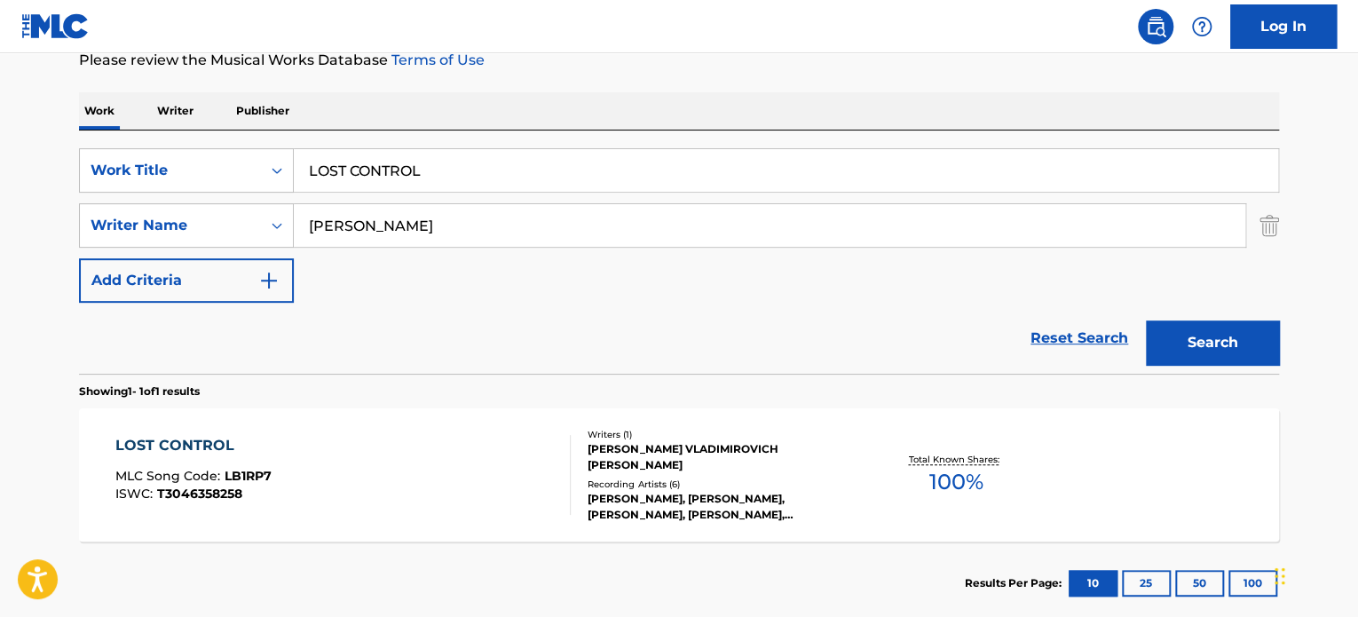
click at [376, 173] on input "LOST CONTROL" at bounding box center [786, 170] width 984 height 43
paste input "PIXEL PROMENADE"
type input "PIXEL PROMENADE"
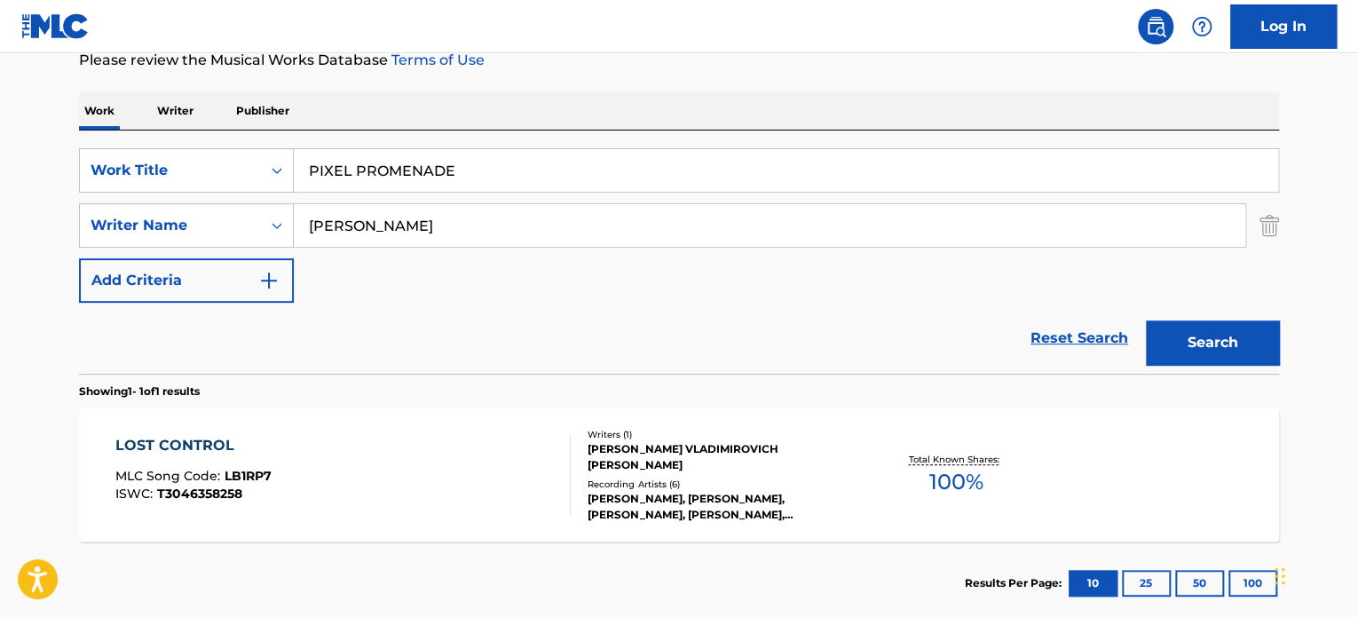
click at [395, 218] on input "[PERSON_NAME]" at bounding box center [769, 225] width 951 height 43
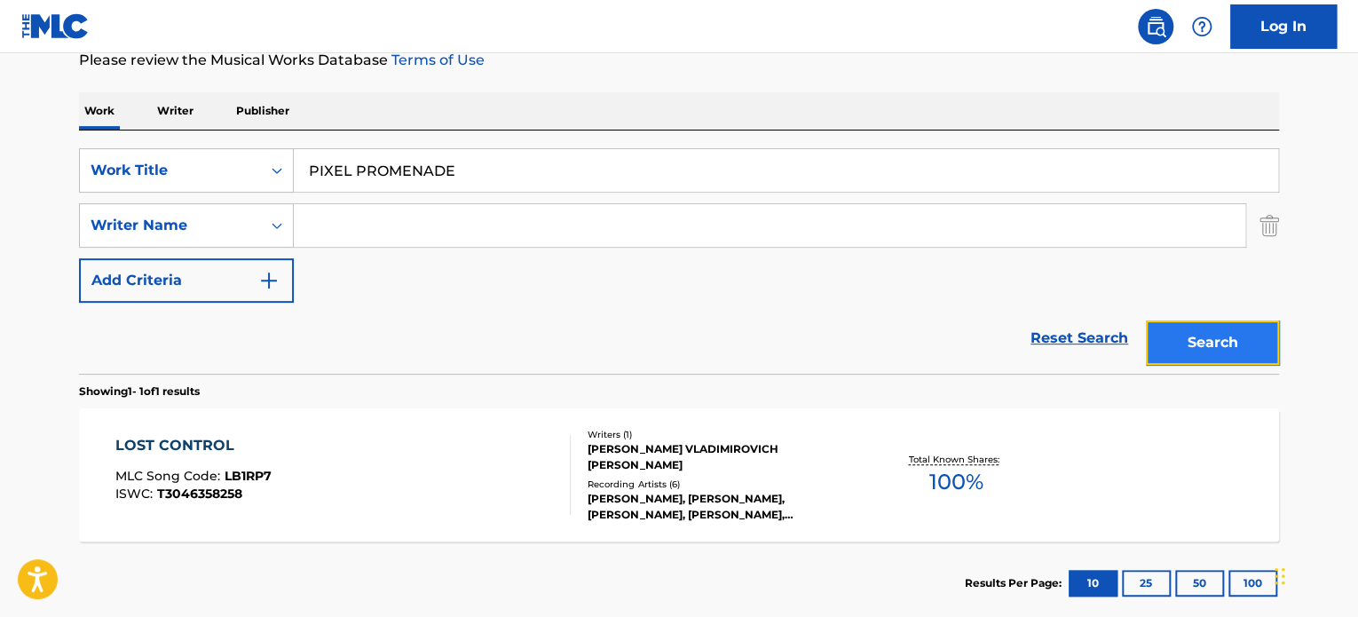
click at [1186, 340] on button "Search" at bounding box center [1212, 342] width 133 height 44
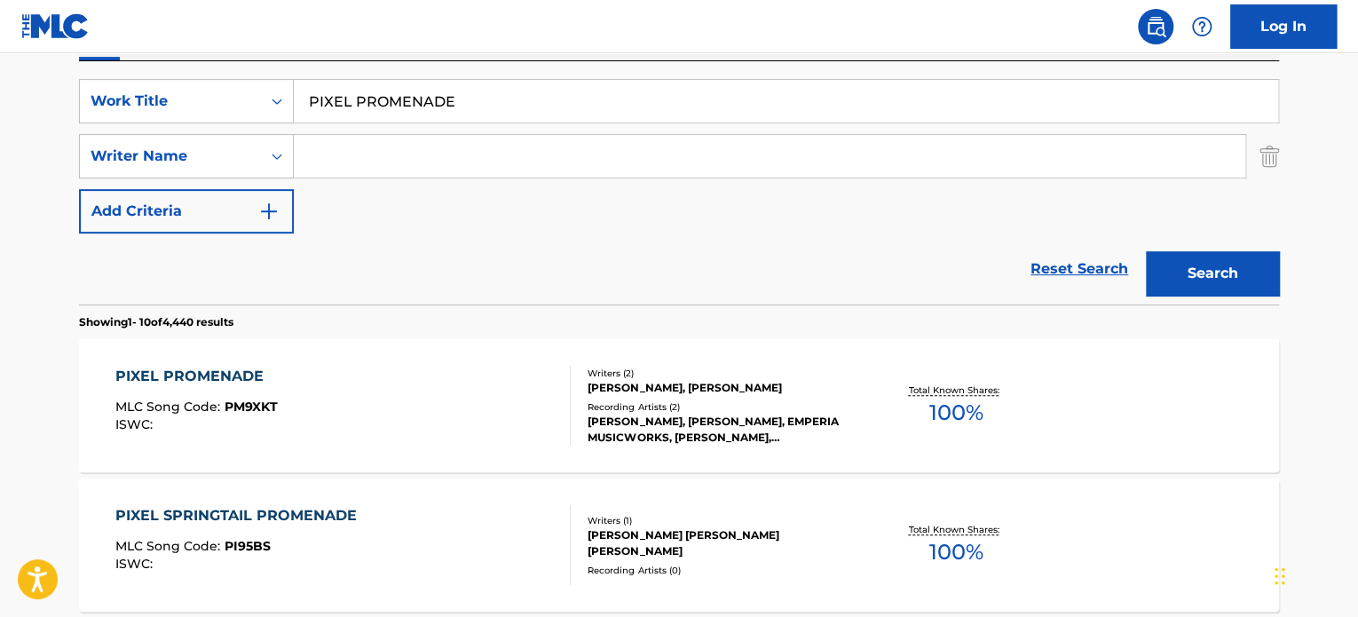
scroll to position [336, 0]
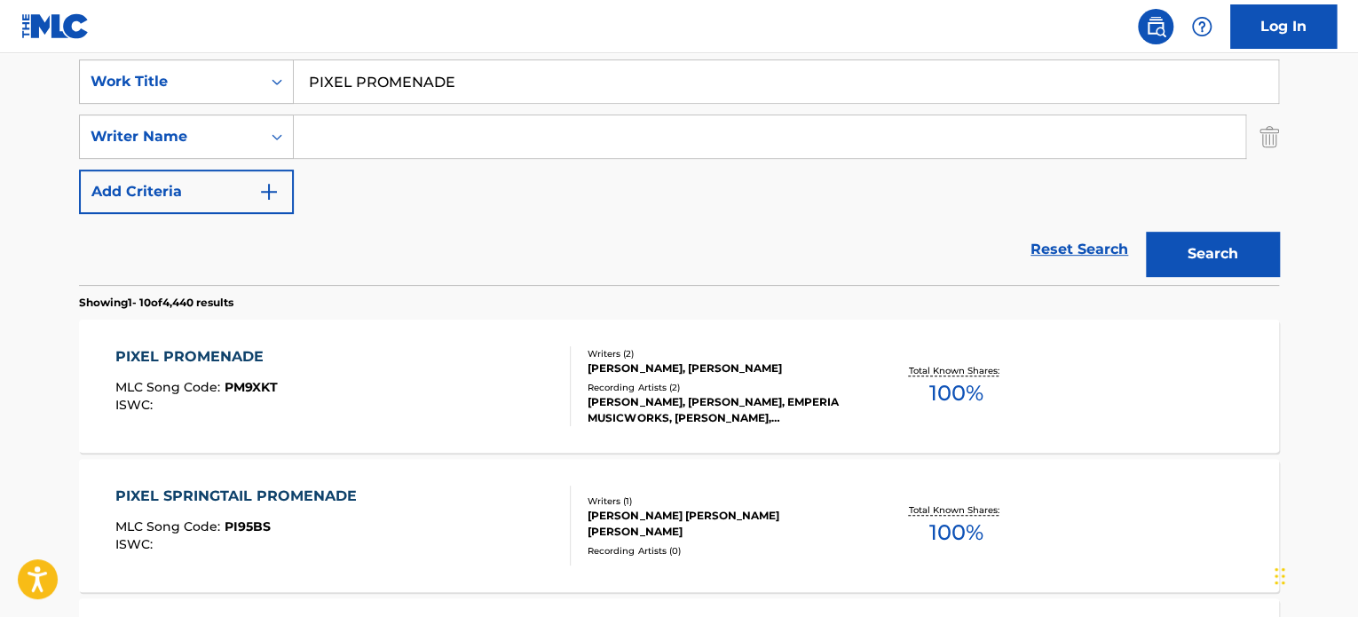
click at [423, 352] on div "PIXEL PROMENADE MLC Song Code : PM9XKT ISWC :" at bounding box center [343, 386] width 456 height 80
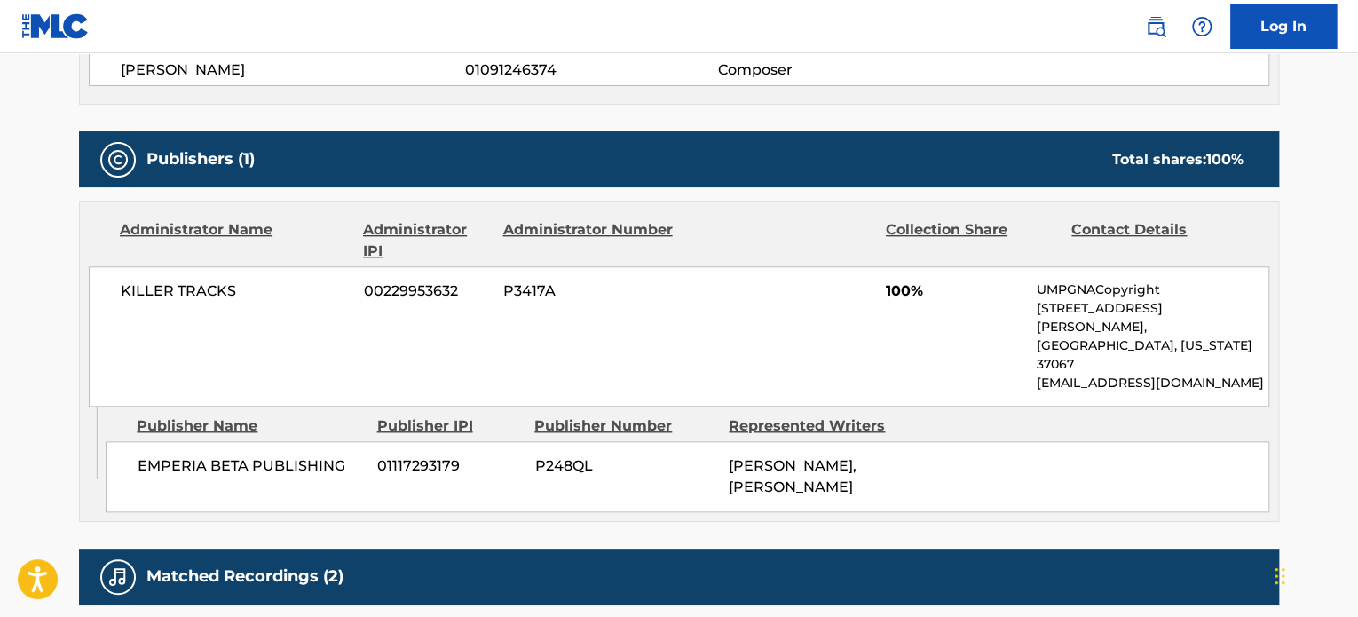
scroll to position [621, 0]
